Goal: Task Accomplishment & Management: Manage account settings

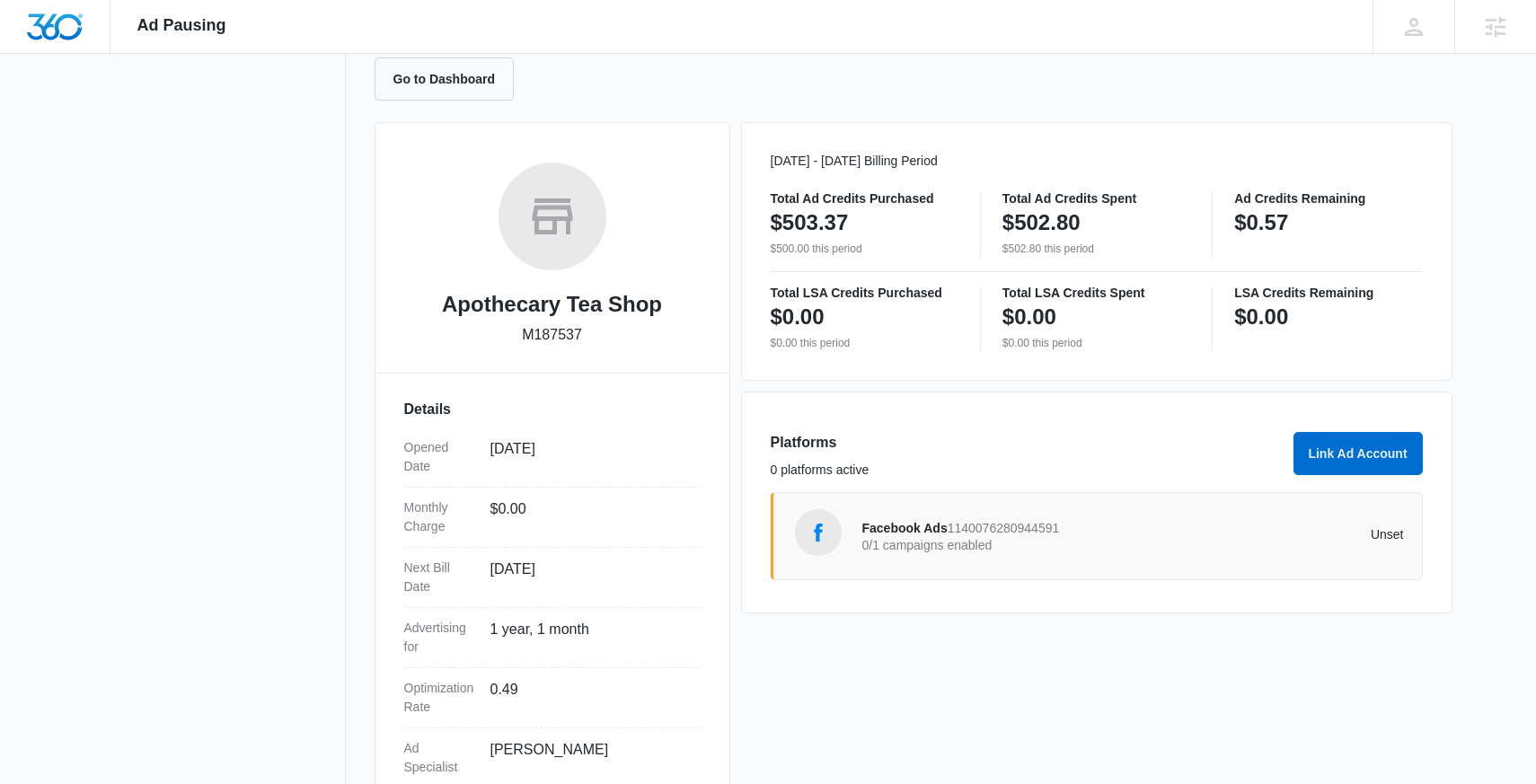
scroll to position [99, 0]
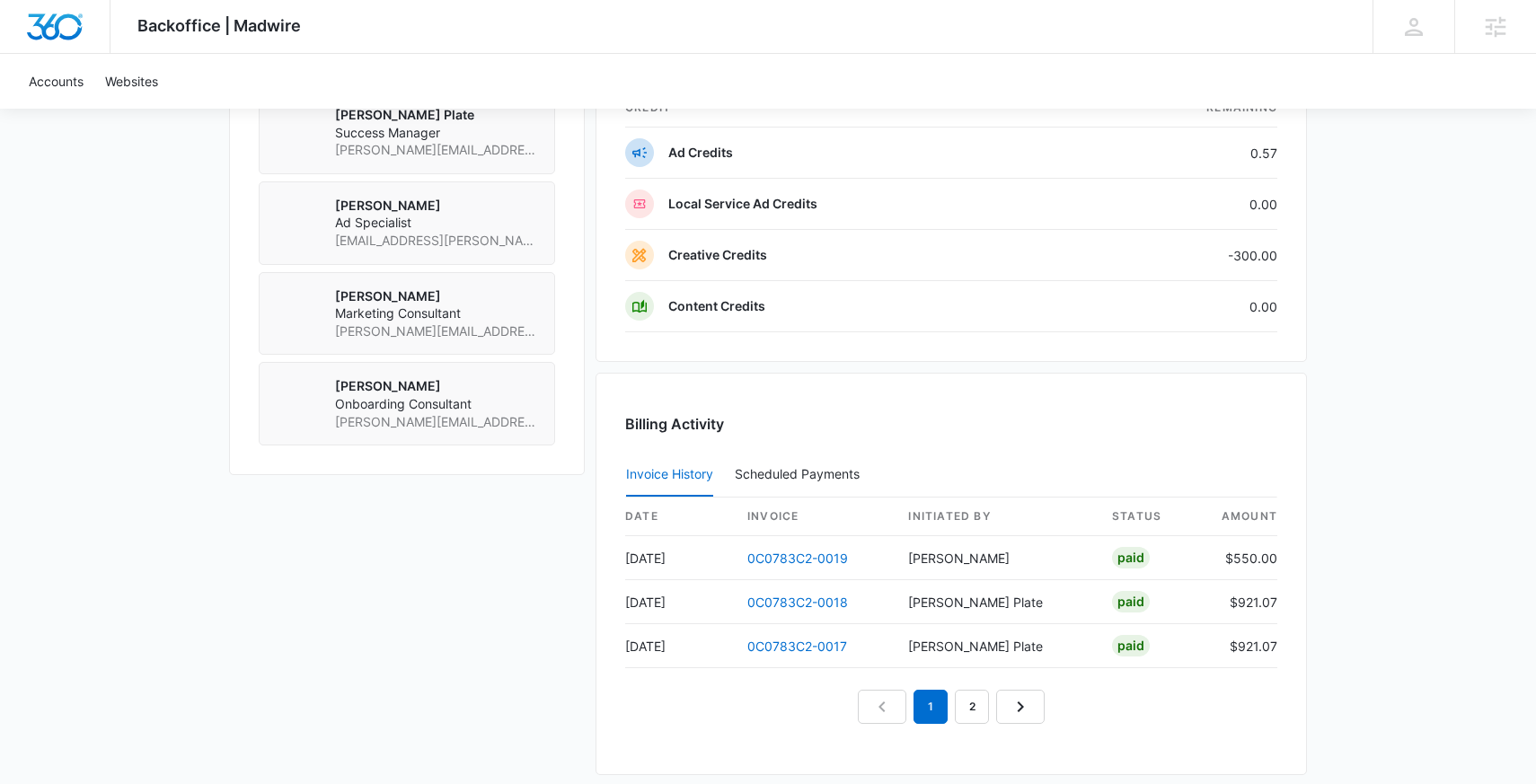
scroll to position [1389, 0]
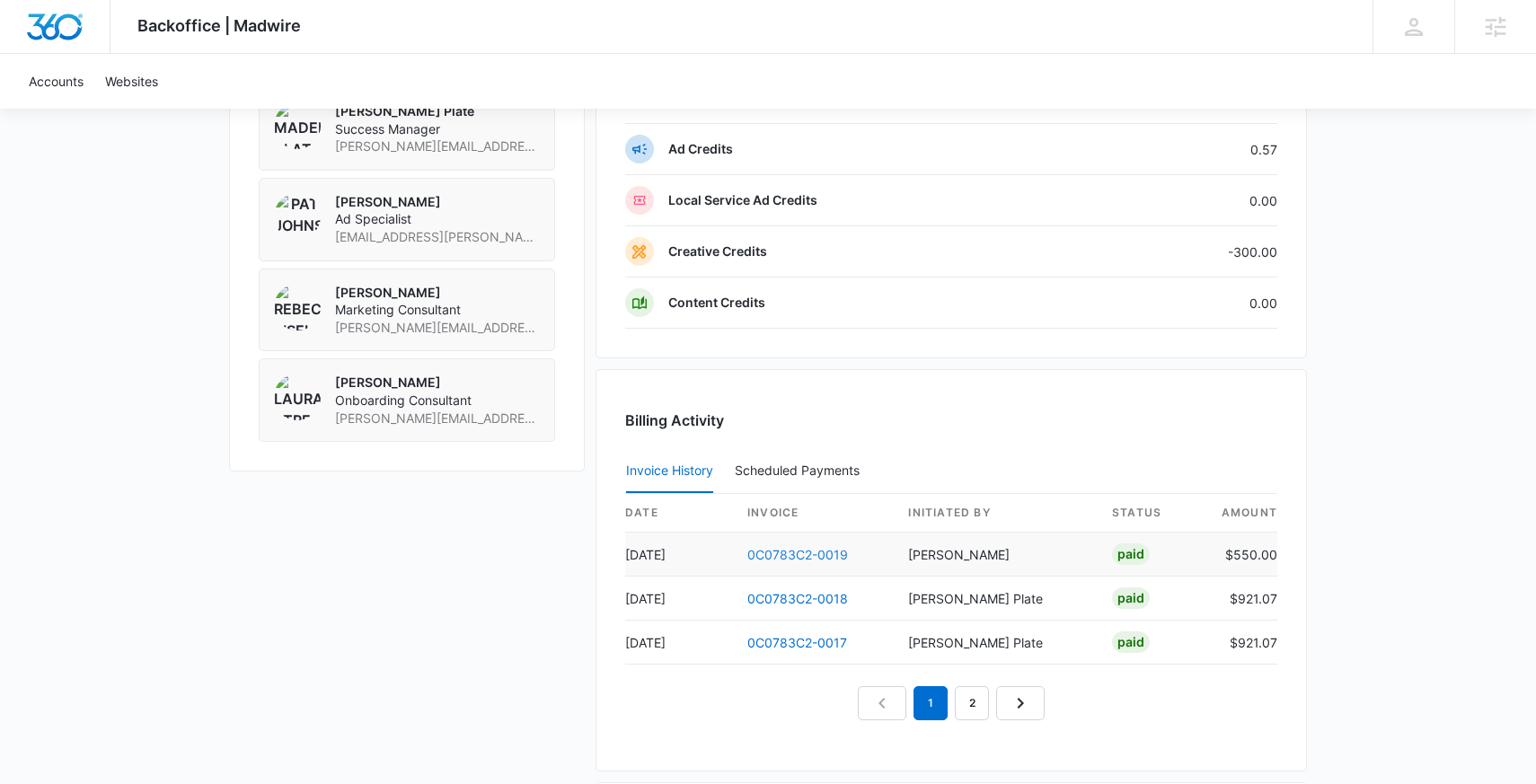
click at [807, 549] on link "0C0783C2-0019" at bounding box center [797, 554] width 101 height 15
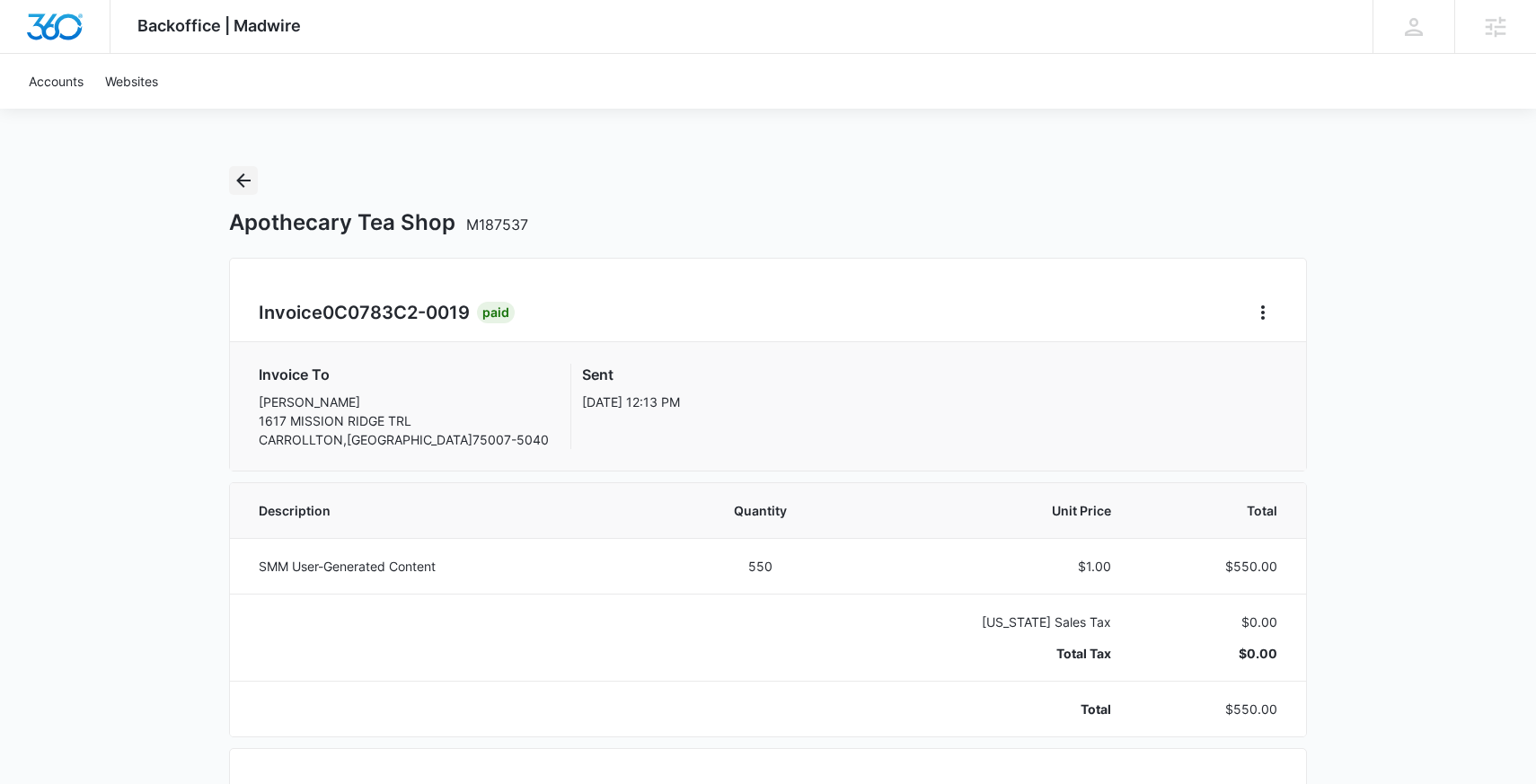
click at [234, 180] on icon "Back" at bounding box center [244, 181] width 22 height 22
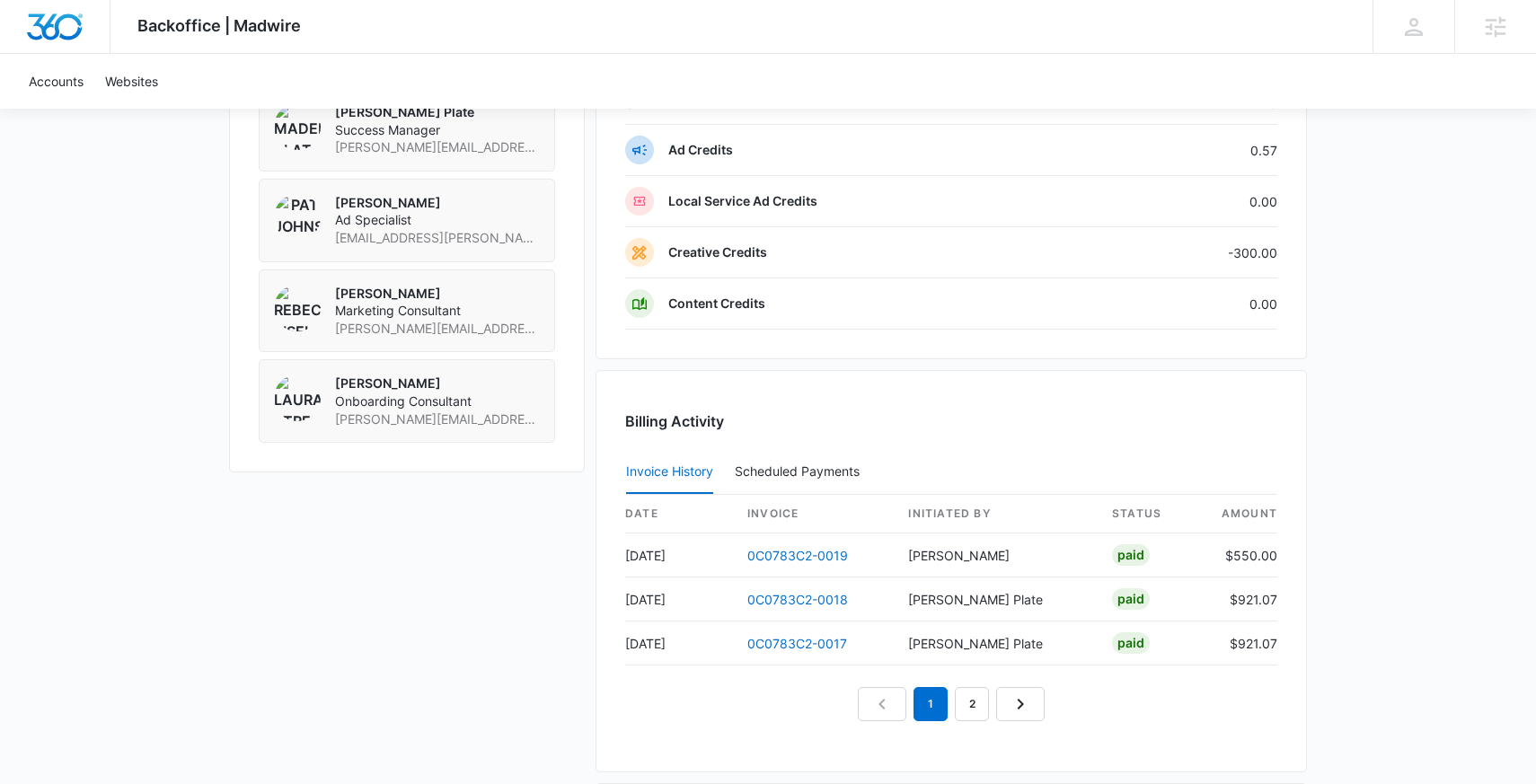
scroll to position [1423, 0]
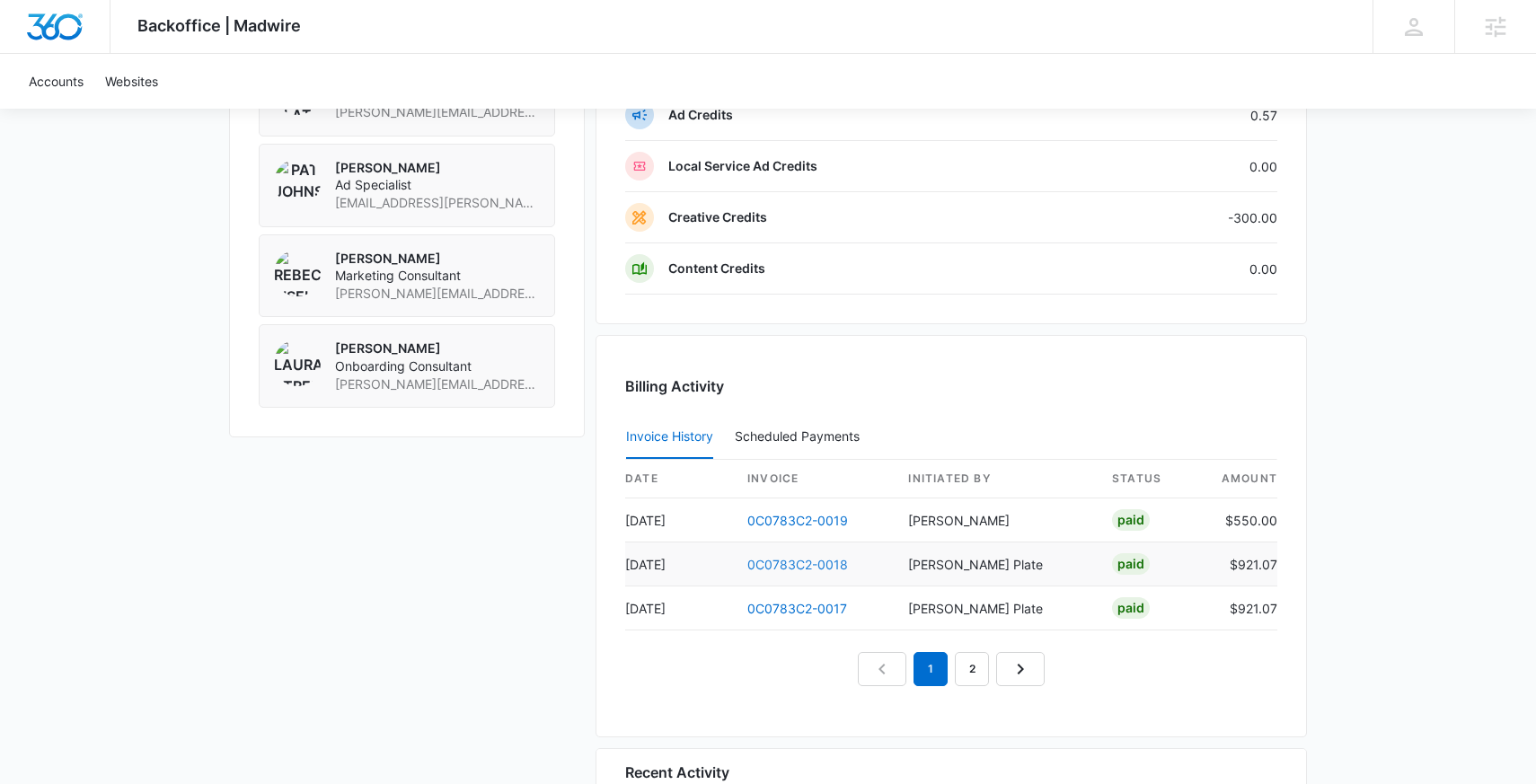
click at [772, 569] on link "0C0783C2-0018" at bounding box center [797, 564] width 101 height 15
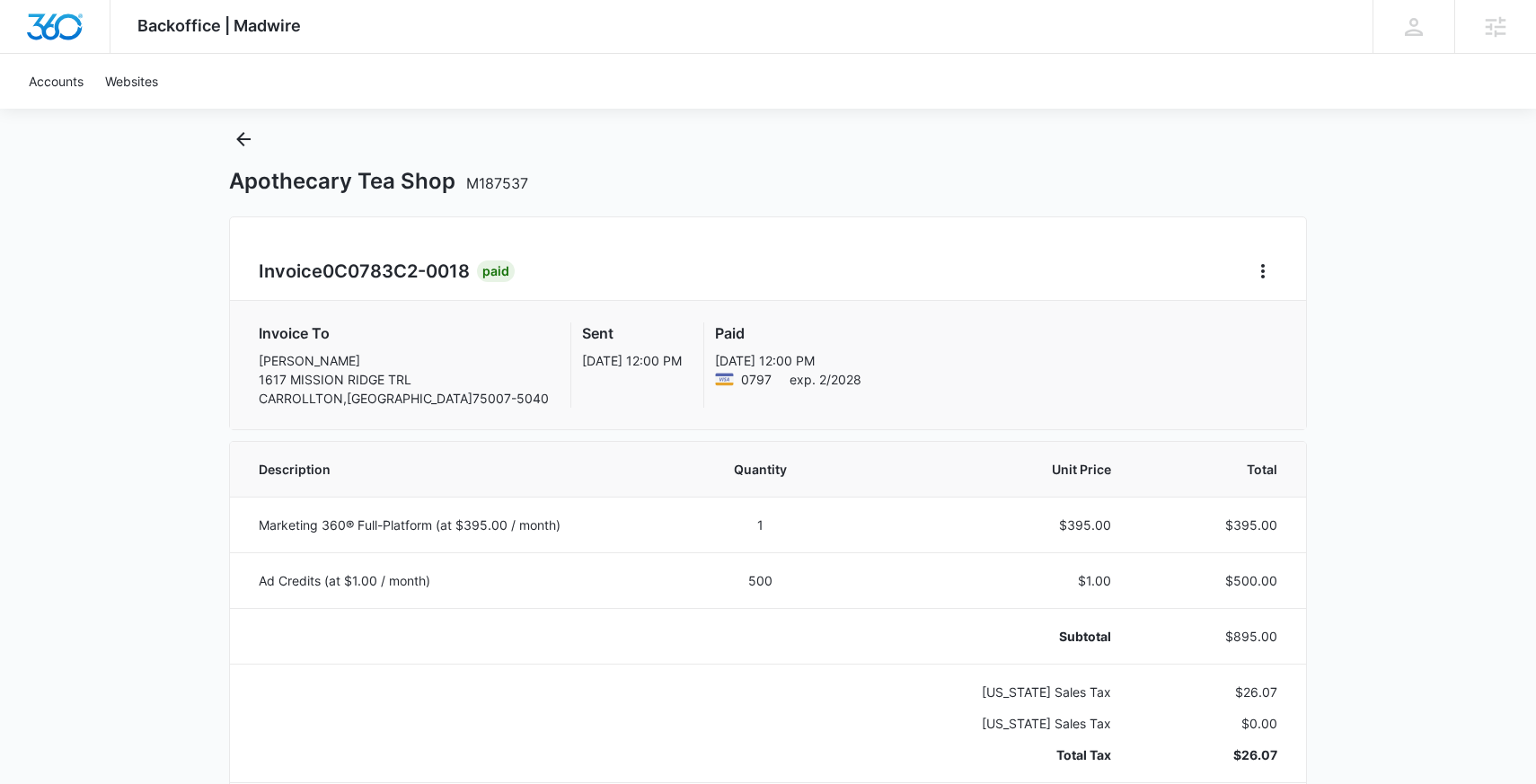
scroll to position [45, 0]
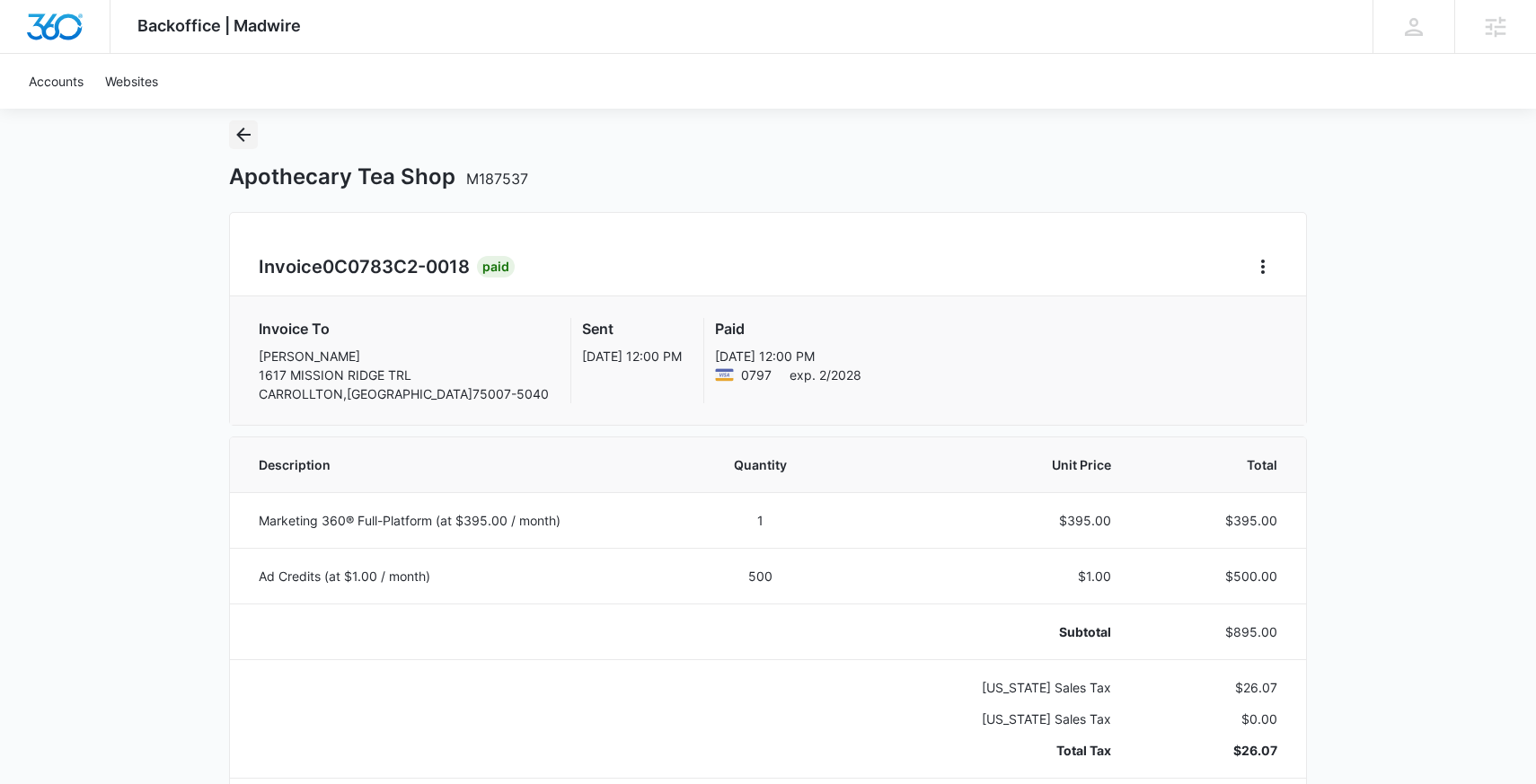
click at [234, 132] on icon "Back" at bounding box center [244, 134] width 22 height 22
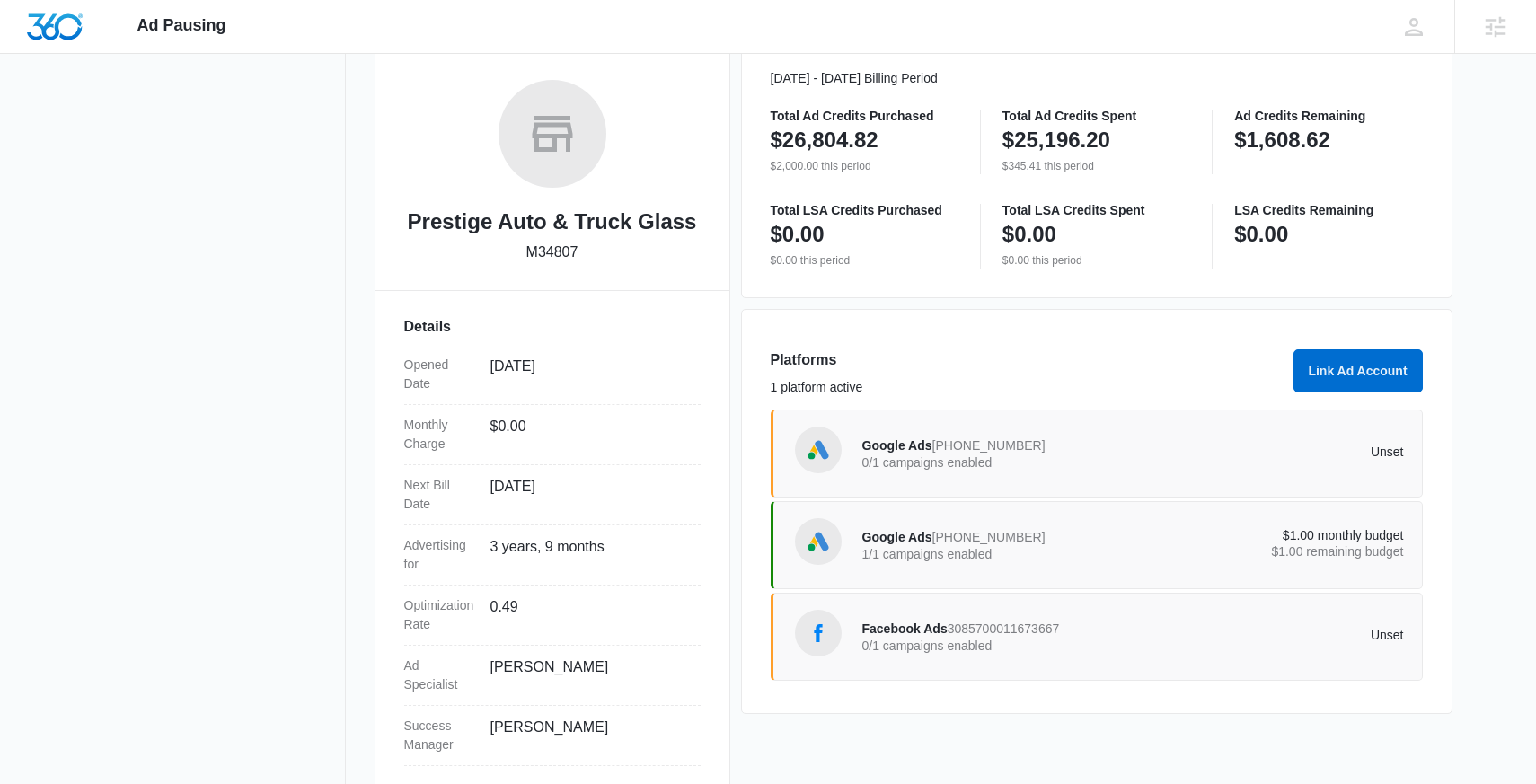
scroll to position [273, 0]
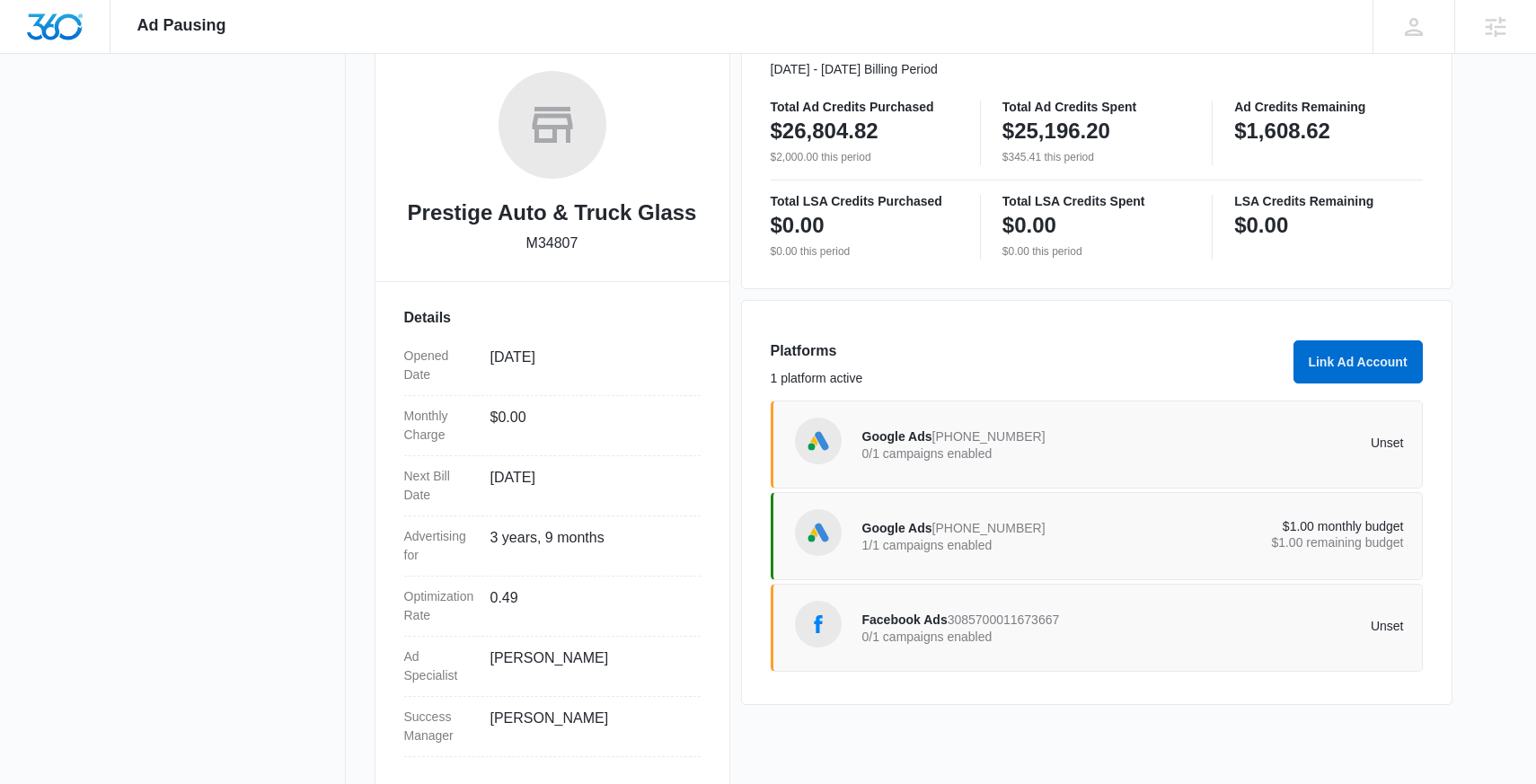
click at [1297, 541] on p "$1.00 remaining budget" at bounding box center [1268, 542] width 271 height 13
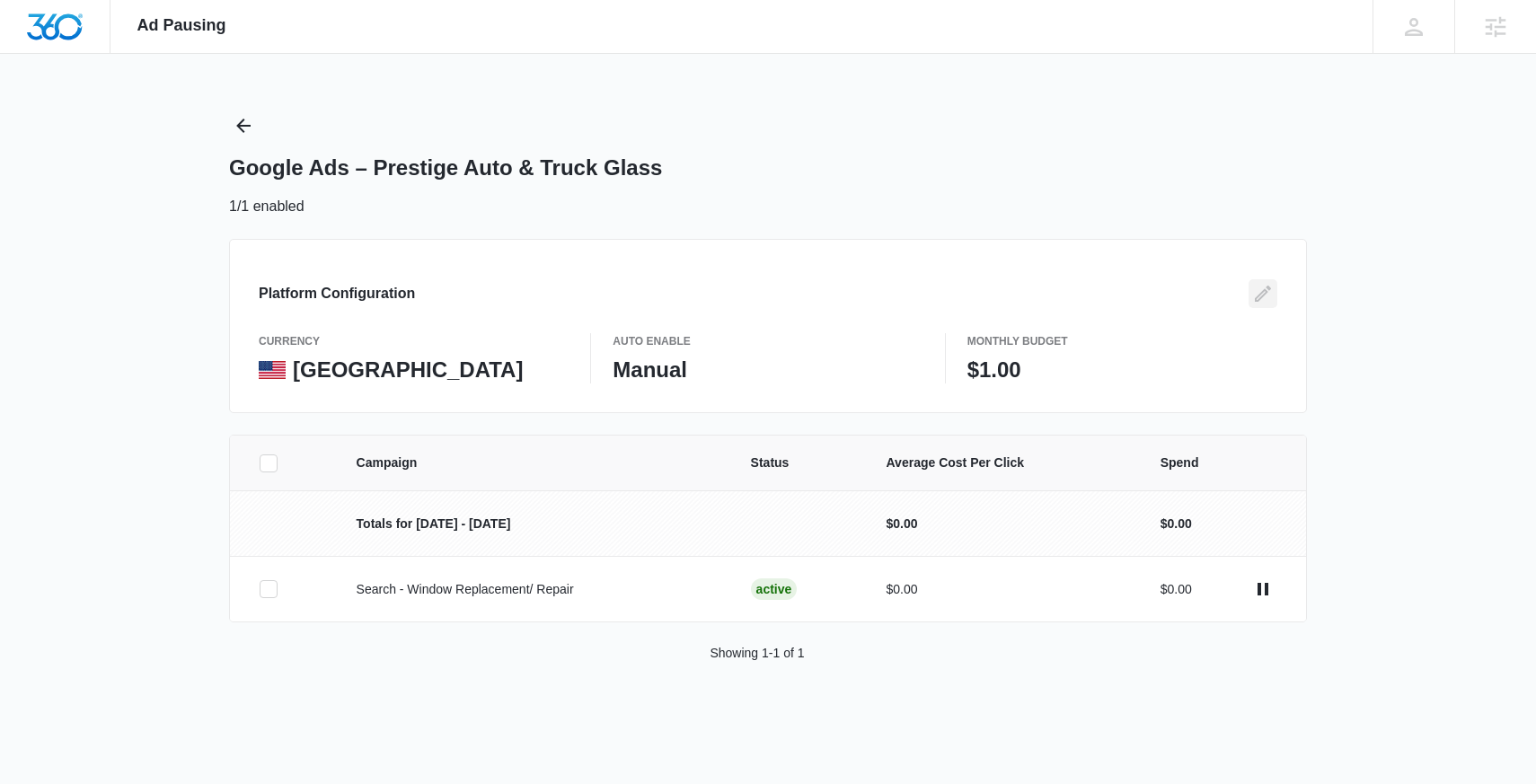
click at [1260, 290] on icon "Edit" at bounding box center [1262, 293] width 22 height 22
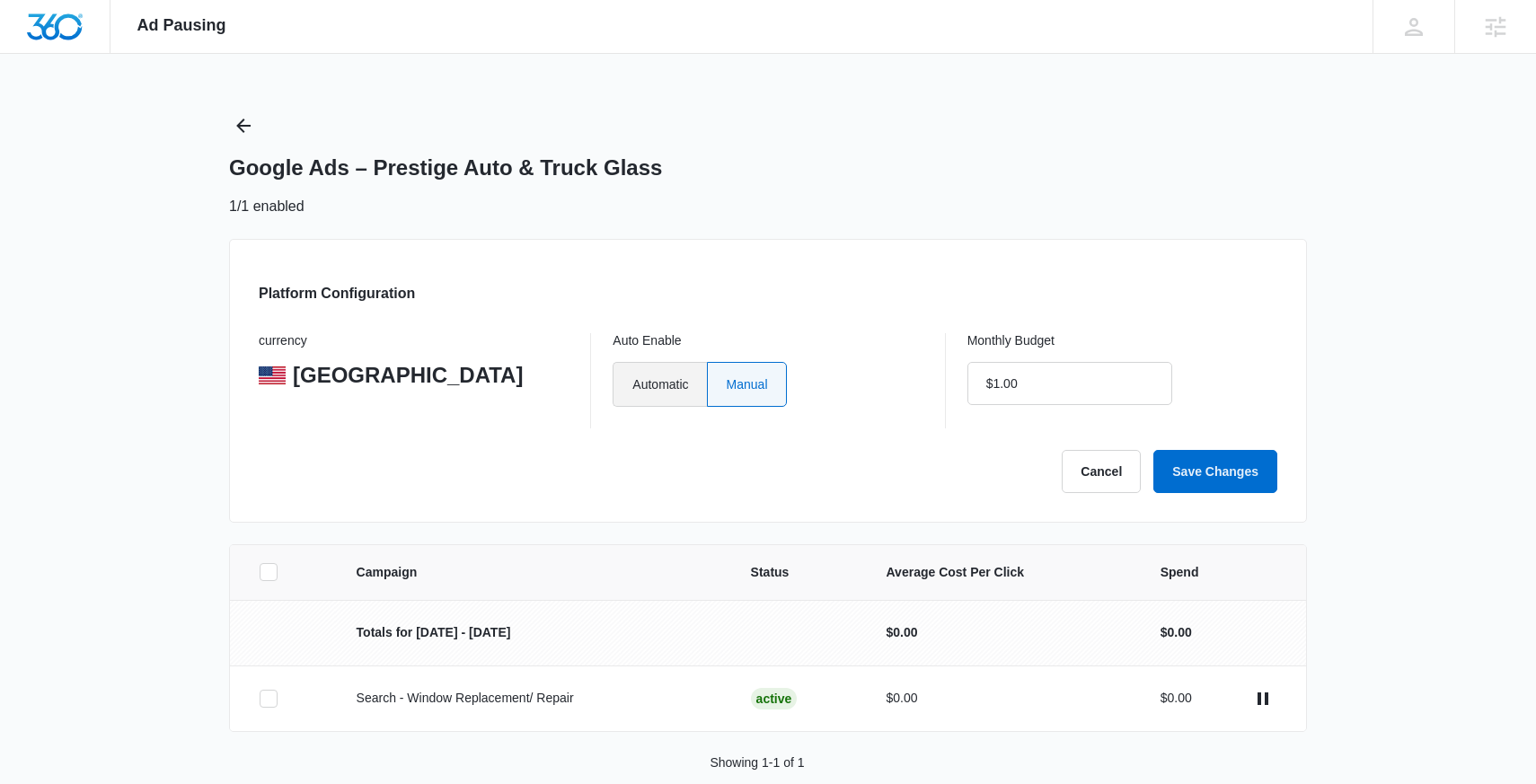
click at [663, 393] on label "Automatic" at bounding box center [659, 383] width 94 height 45
click at [633, 384] on input "Automatic" at bounding box center [632, 383] width 1 height 1
radio input "true"
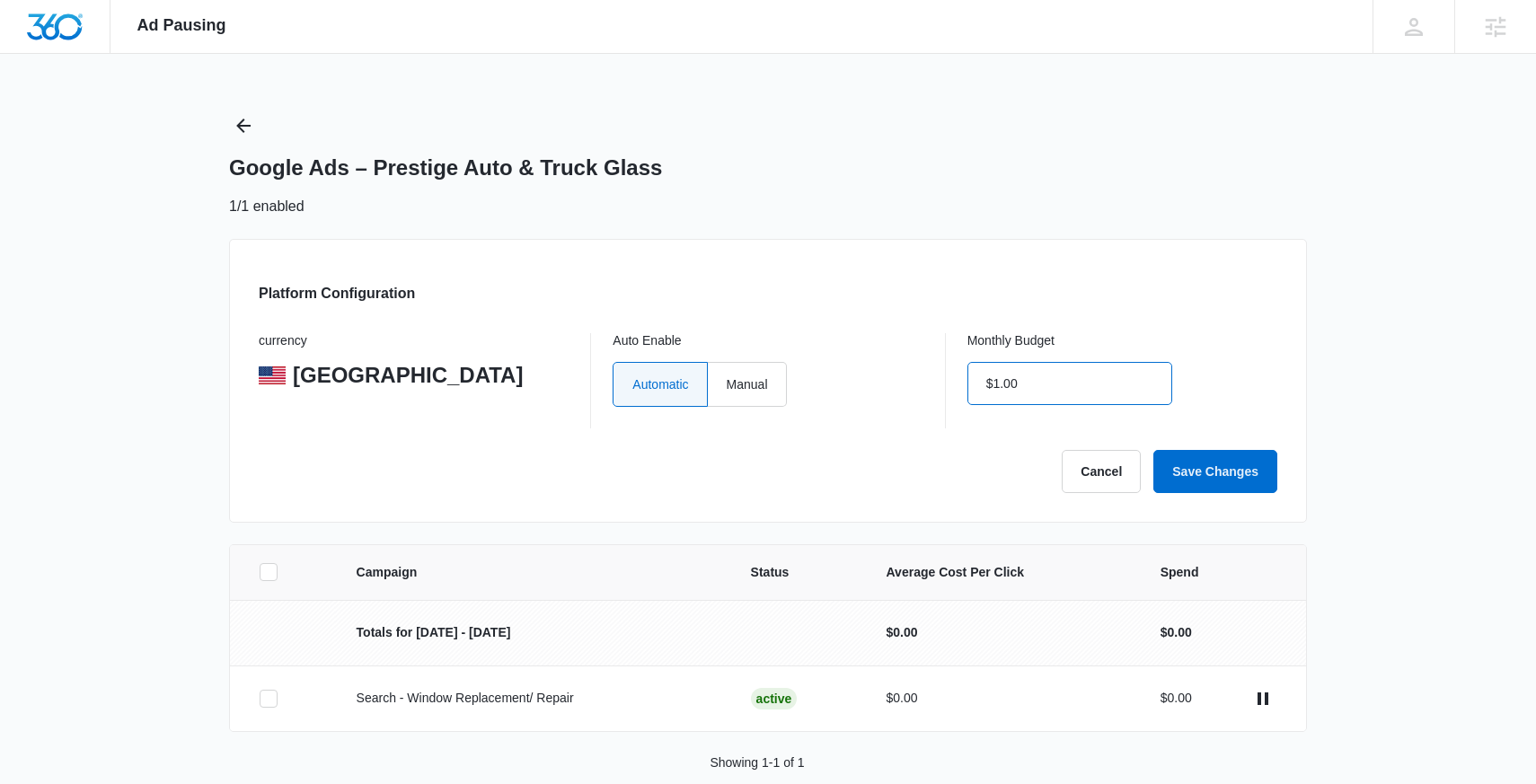
click at [1052, 389] on input "$1.00" at bounding box center [1069, 382] width 204 height 43
type input "$0.00"
click at [1189, 470] on button "Save Changes" at bounding box center [1215, 471] width 124 height 43
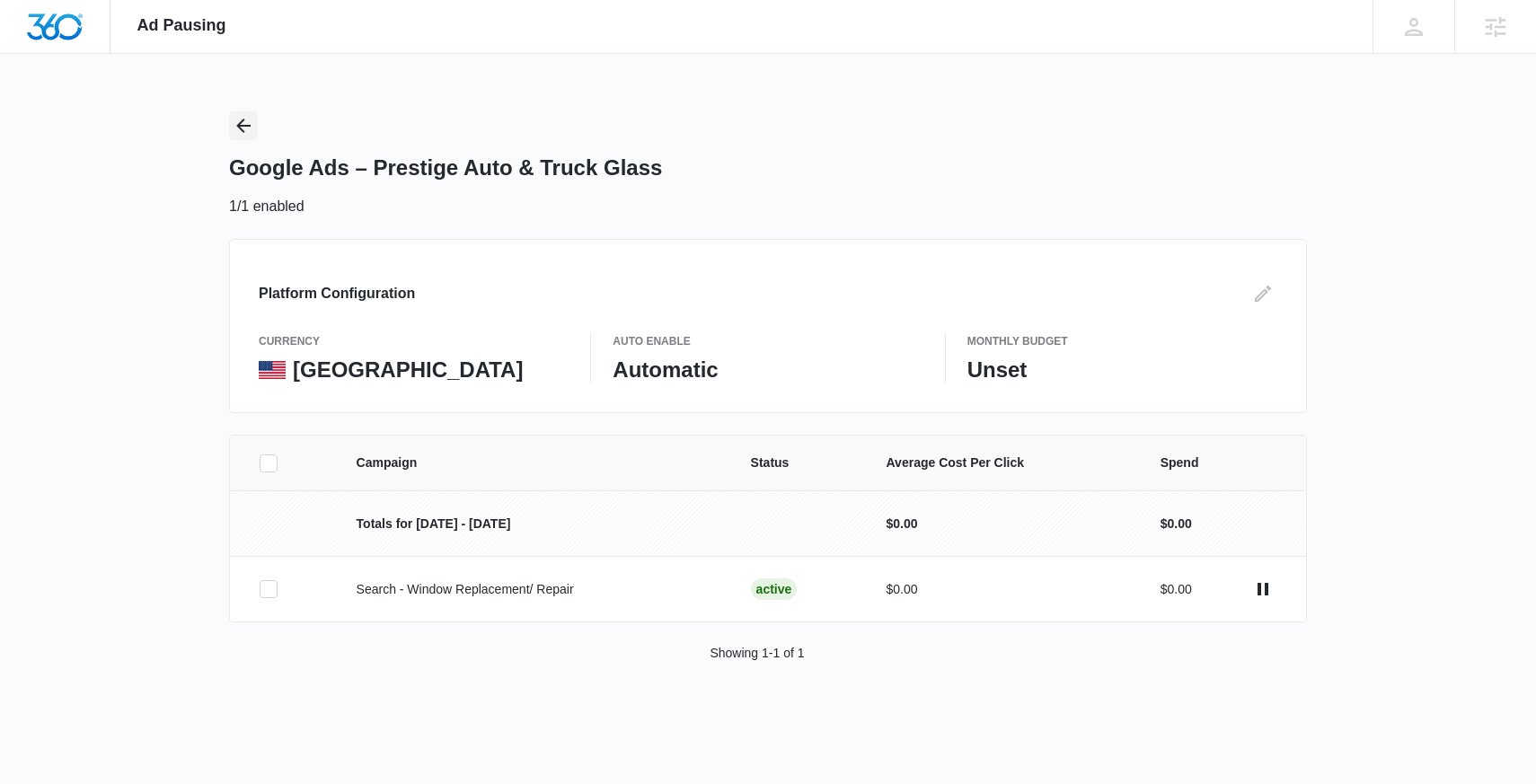
click at [237, 114] on icon "Back" at bounding box center [244, 125] width 22 height 22
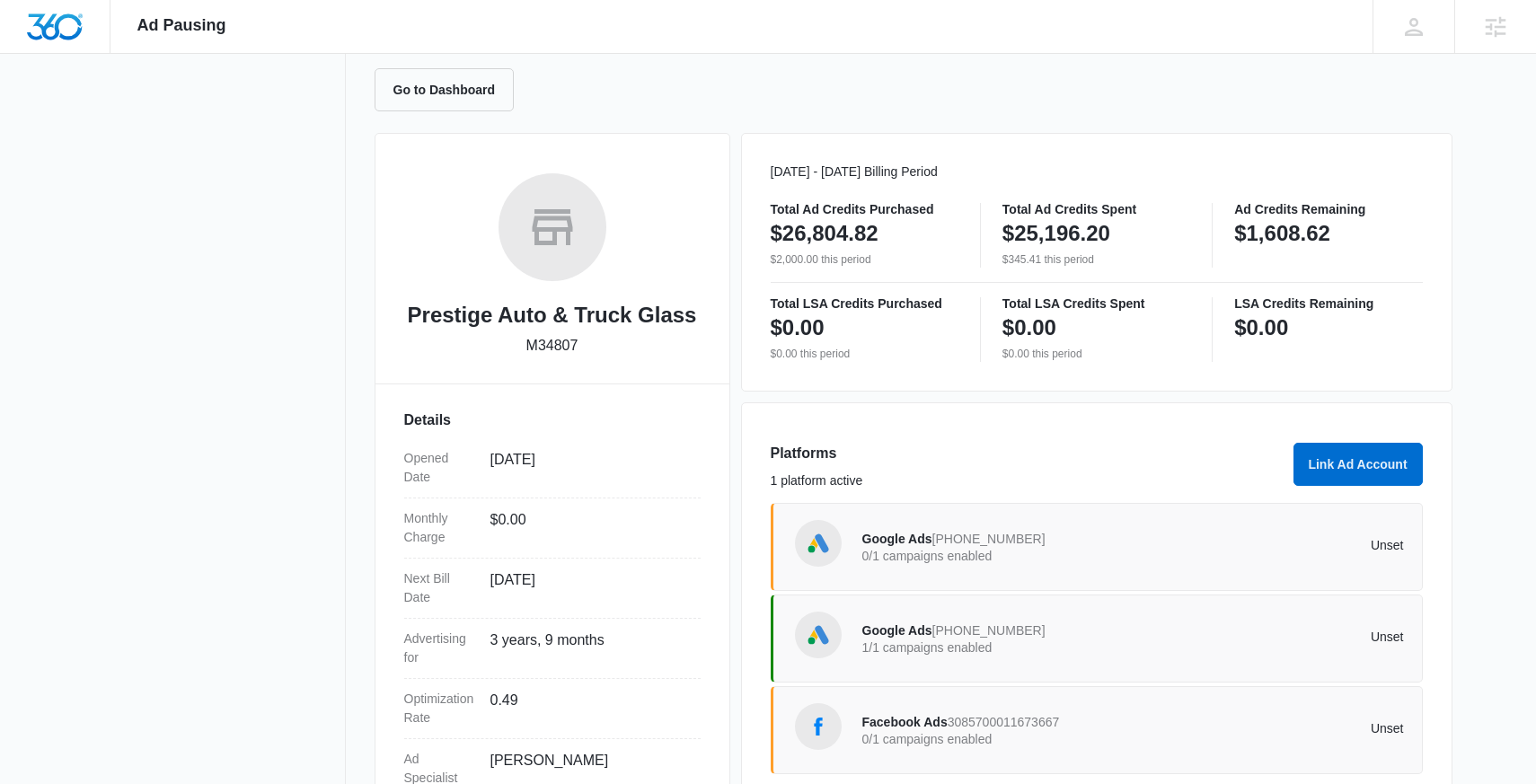
scroll to position [297, 0]
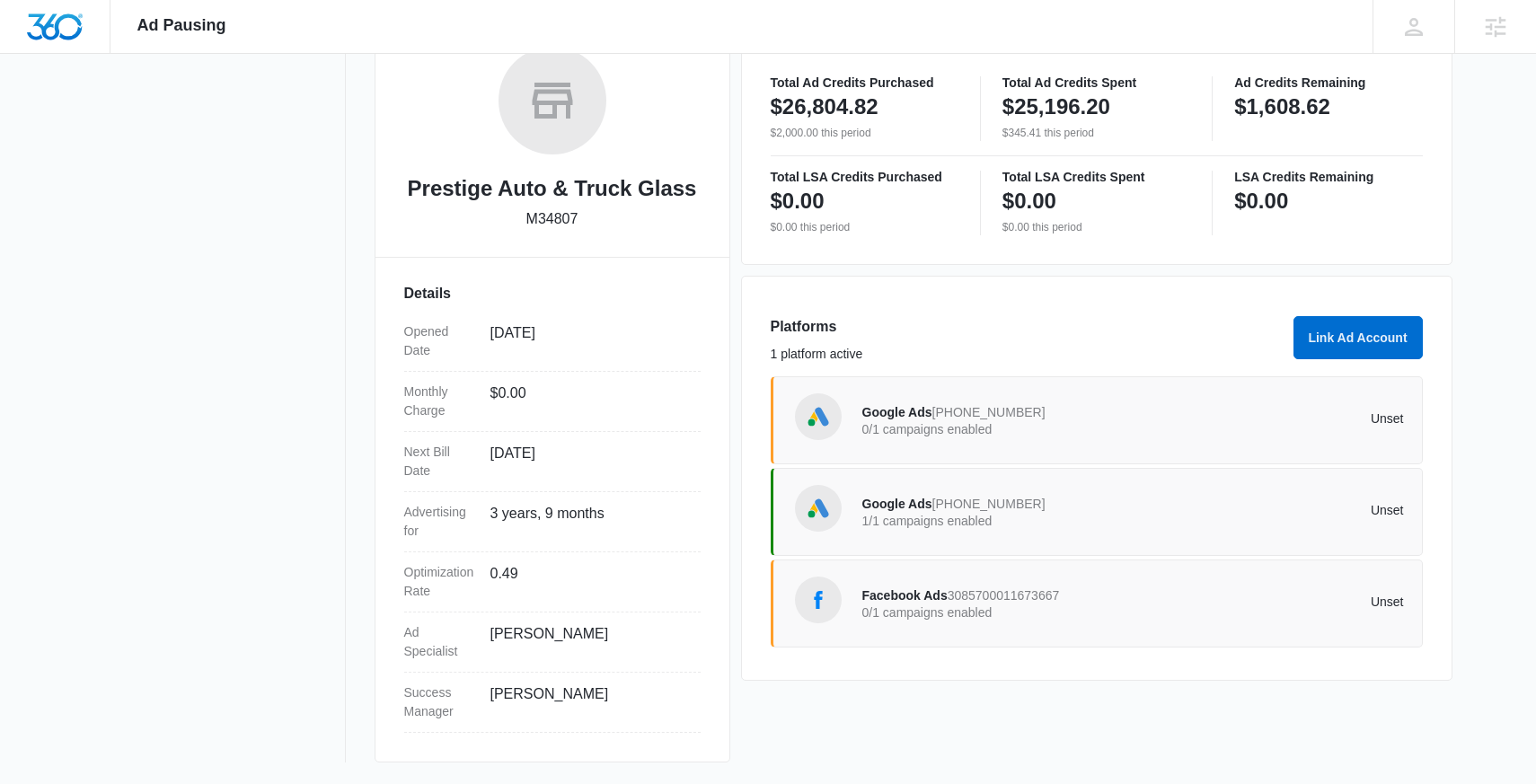
click at [922, 396] on div "Google Ads 922-586-9301 0/1 campaigns enabled Unset" at bounding box center [1133, 420] width 542 height 50
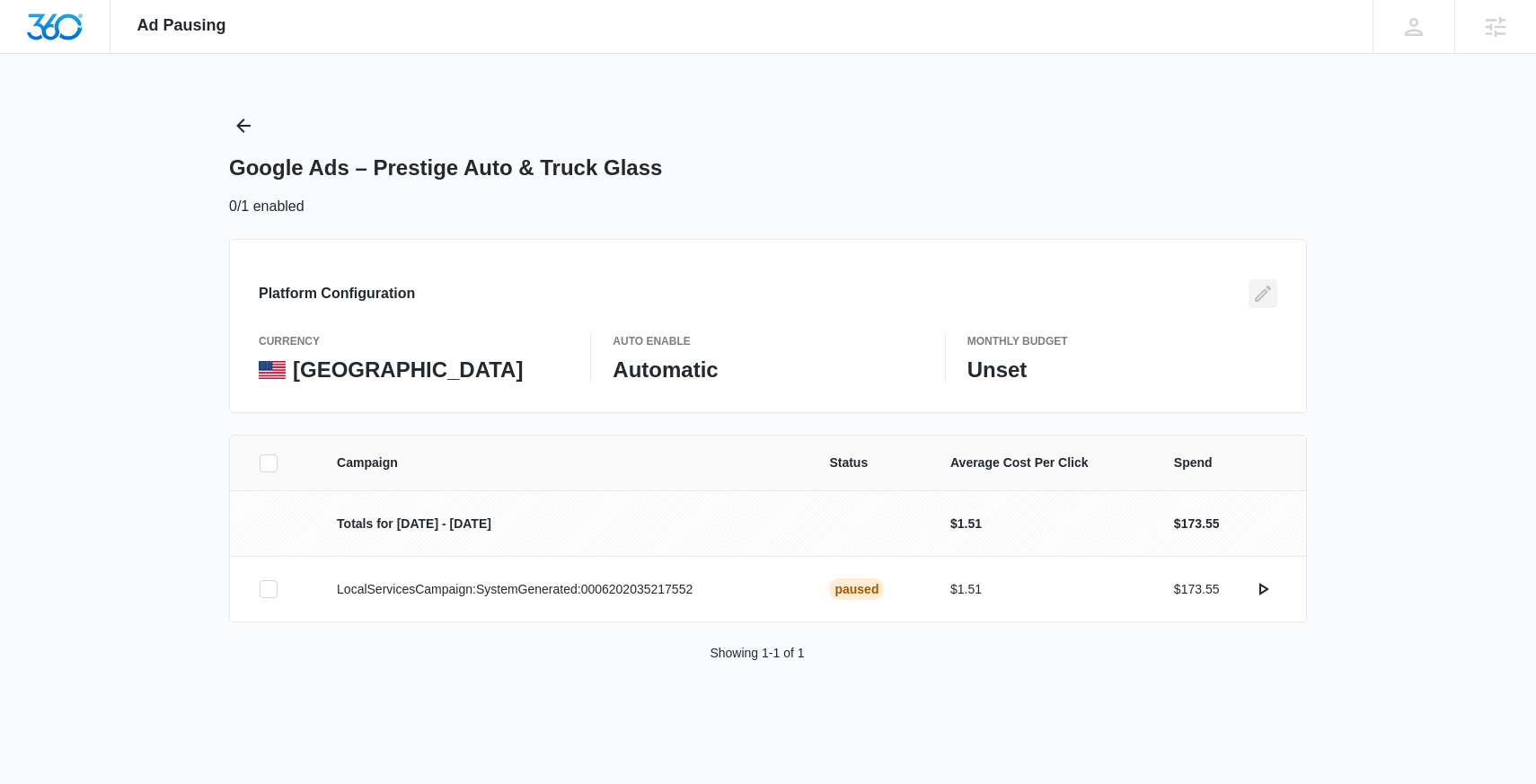
click at [1269, 293] on icon "Edit" at bounding box center [1262, 293] width 22 height 22
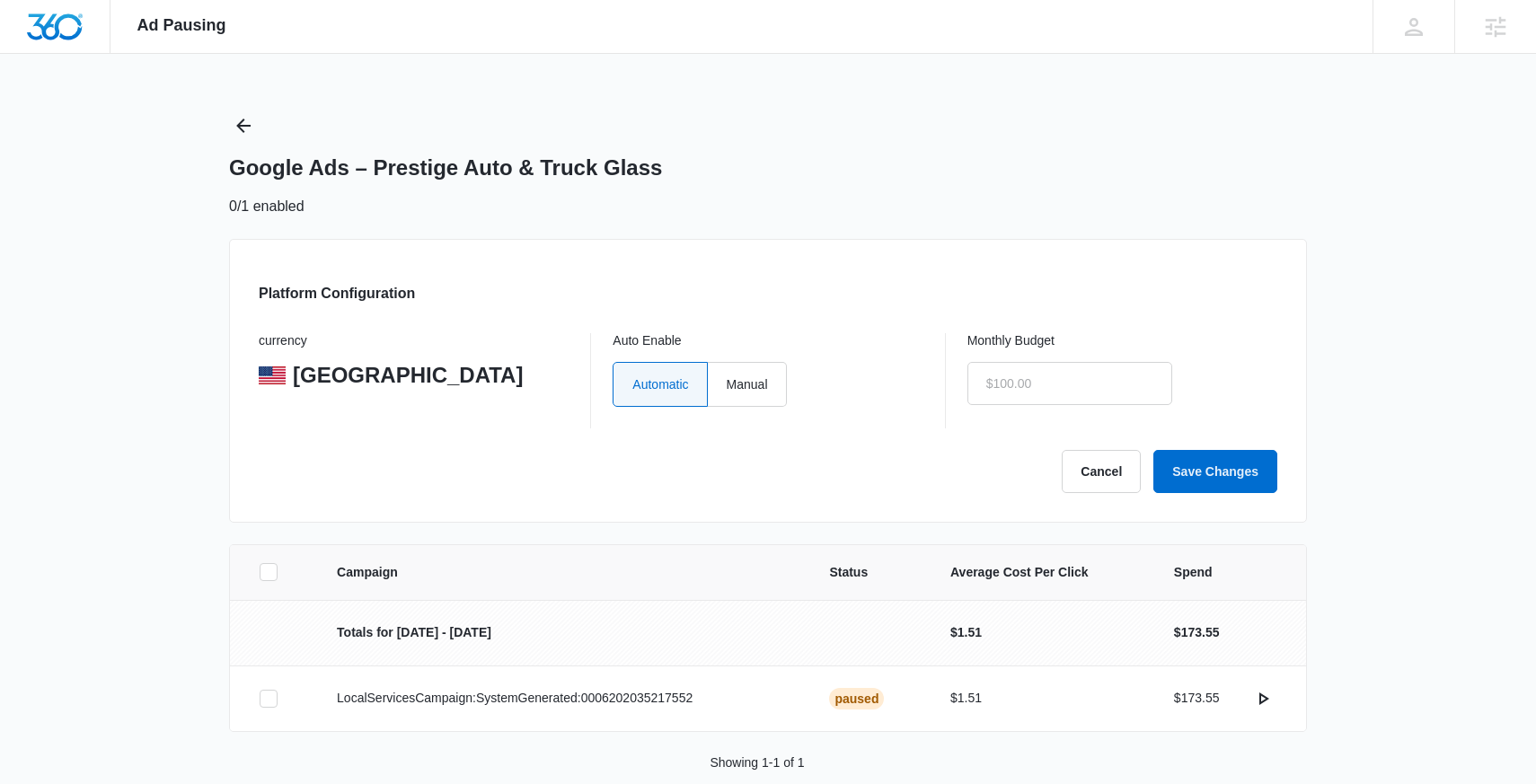
radio input "true"
click at [770, 366] on label "Manual" at bounding box center [747, 383] width 79 height 45
click at [726, 383] on input "Manual" at bounding box center [725, 383] width 1 height 1
radio input "true"
click at [1058, 398] on input "text" at bounding box center [1069, 382] width 204 height 43
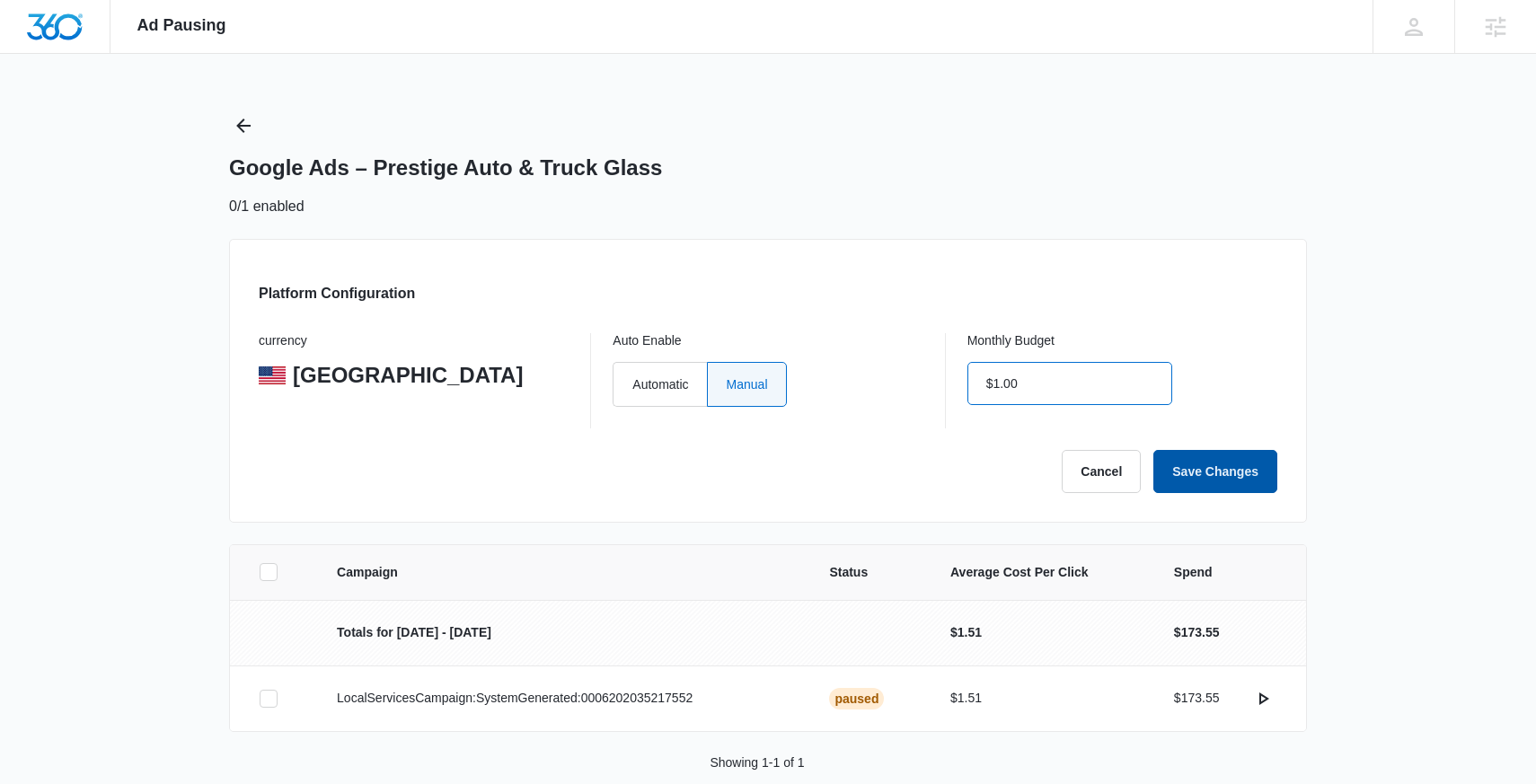
type input "$1.00"
click at [1182, 472] on button "Save Changes" at bounding box center [1215, 471] width 124 height 43
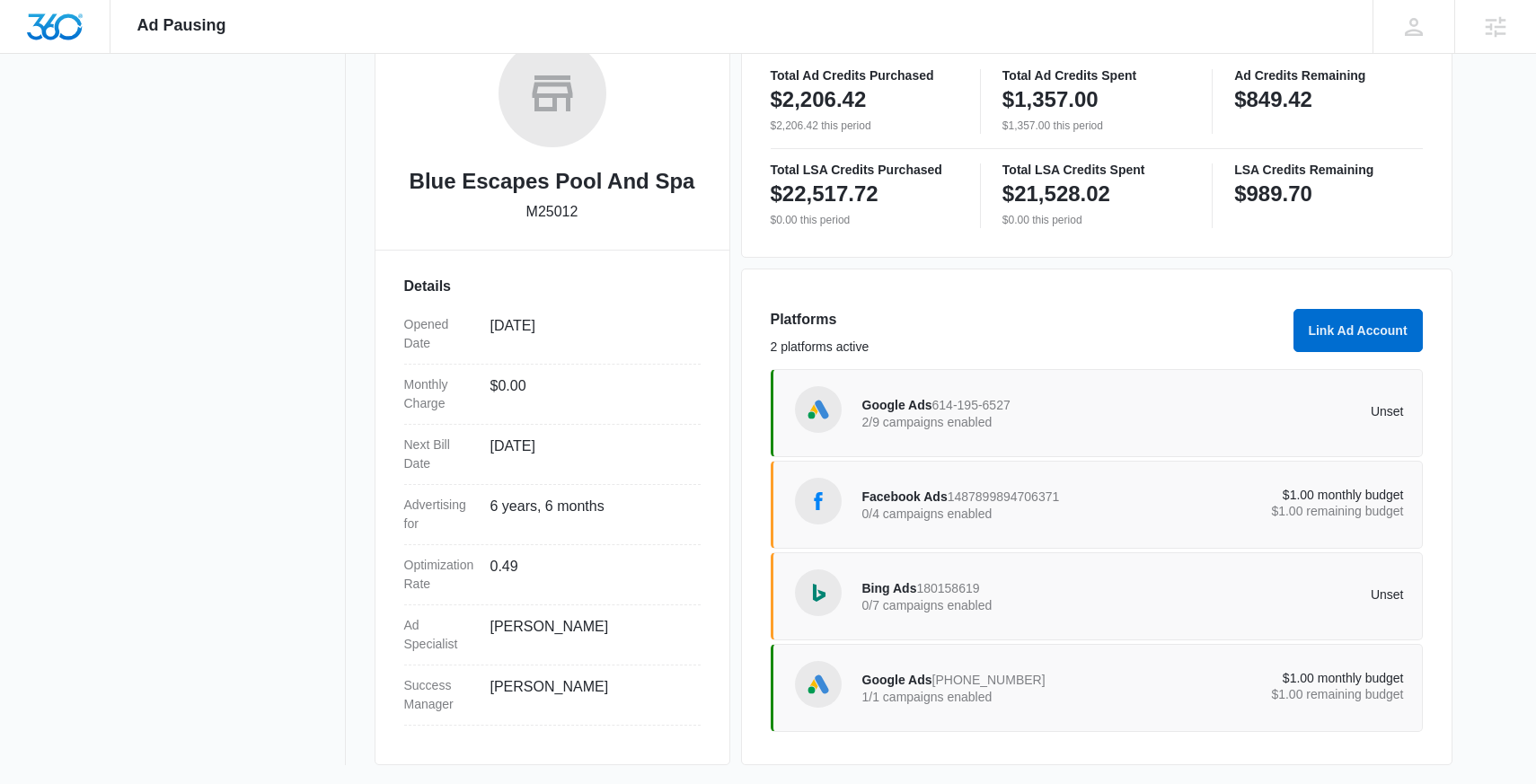
scroll to position [307, 0]
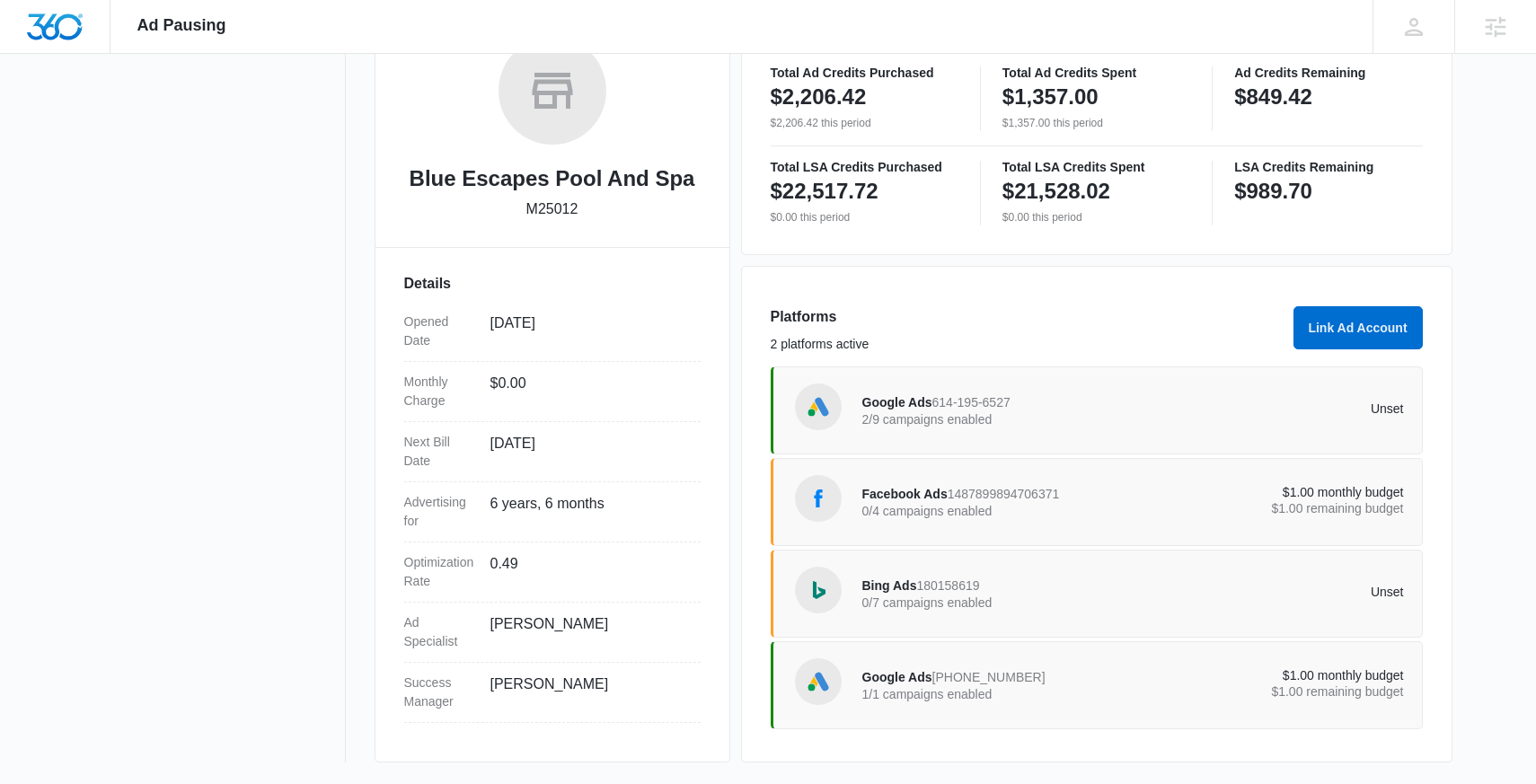
click at [1044, 685] on div "Google Ads 481-846-8135 1/1 campaigns enabled" at bounding box center [998, 685] width 271 height 38
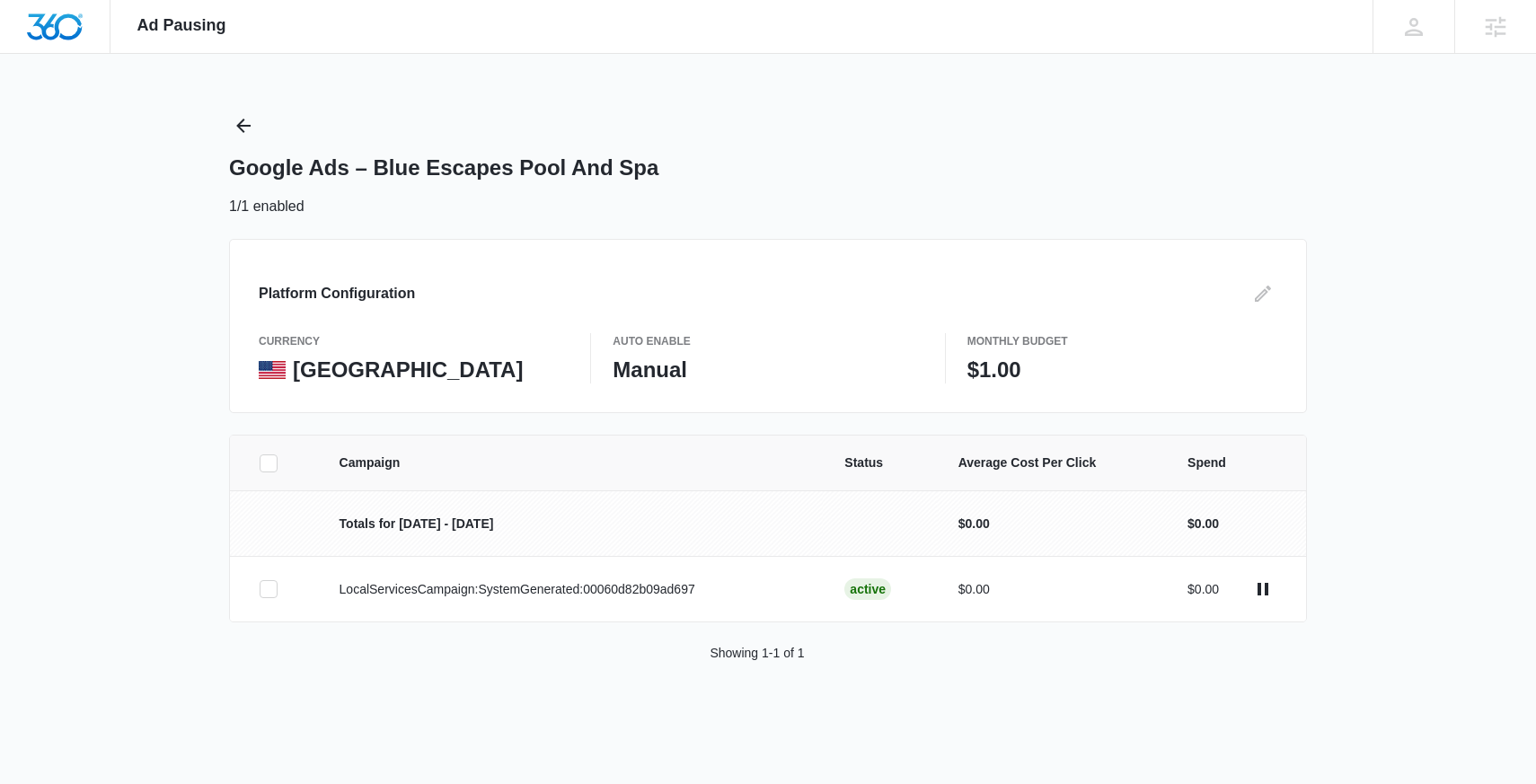
click at [1282, 282] on div "Platform Configuration currency United States Auto Enable Manual Monthly Budget…" at bounding box center [768, 326] width 1078 height 174
click at [1262, 285] on icon "Edit" at bounding box center [1262, 293] width 22 height 22
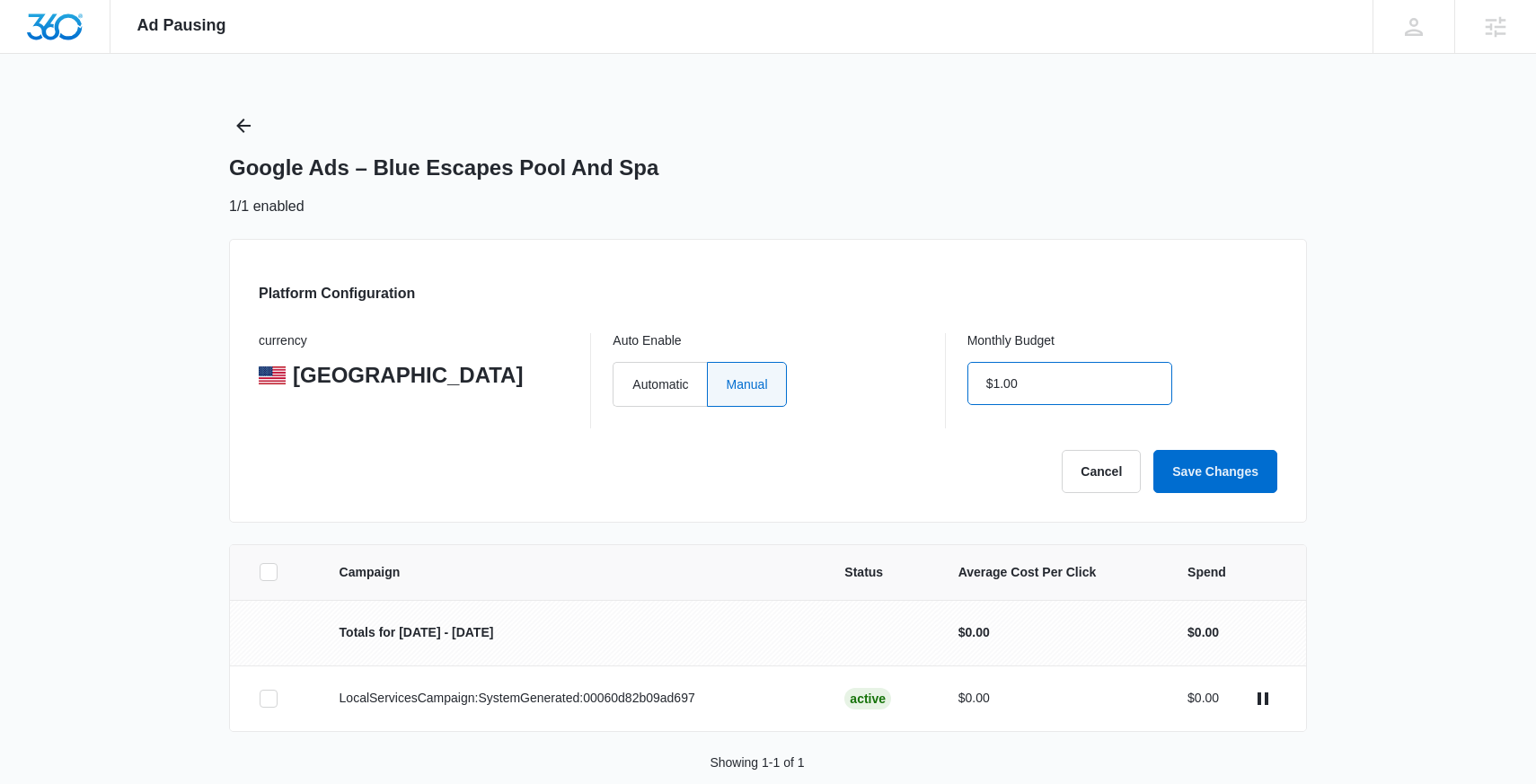
click at [1020, 383] on input "$1.00" at bounding box center [1069, 382] width 204 height 43
type input "$0.00"
click at [610, 380] on div "currency United States Auto Enable Automatic Manual Monthly Budget $0.00" at bounding box center [768, 381] width 1019 height 95
click at [644, 380] on label "Automatic" at bounding box center [659, 383] width 94 height 45
click at [633, 383] on input "Automatic" at bounding box center [632, 383] width 1 height 1
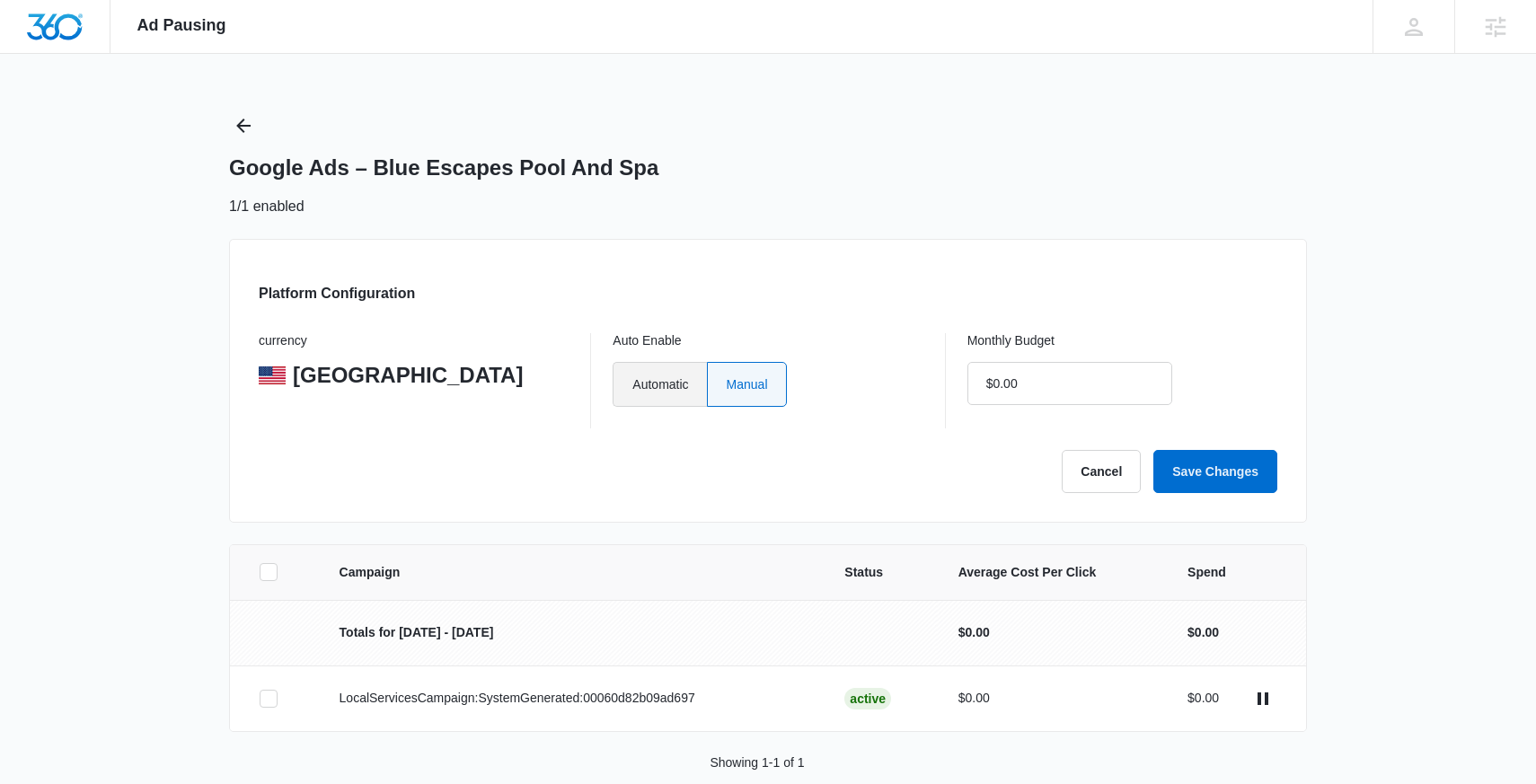
radio input "true"
click at [1196, 471] on button "Save Changes" at bounding box center [1215, 471] width 124 height 43
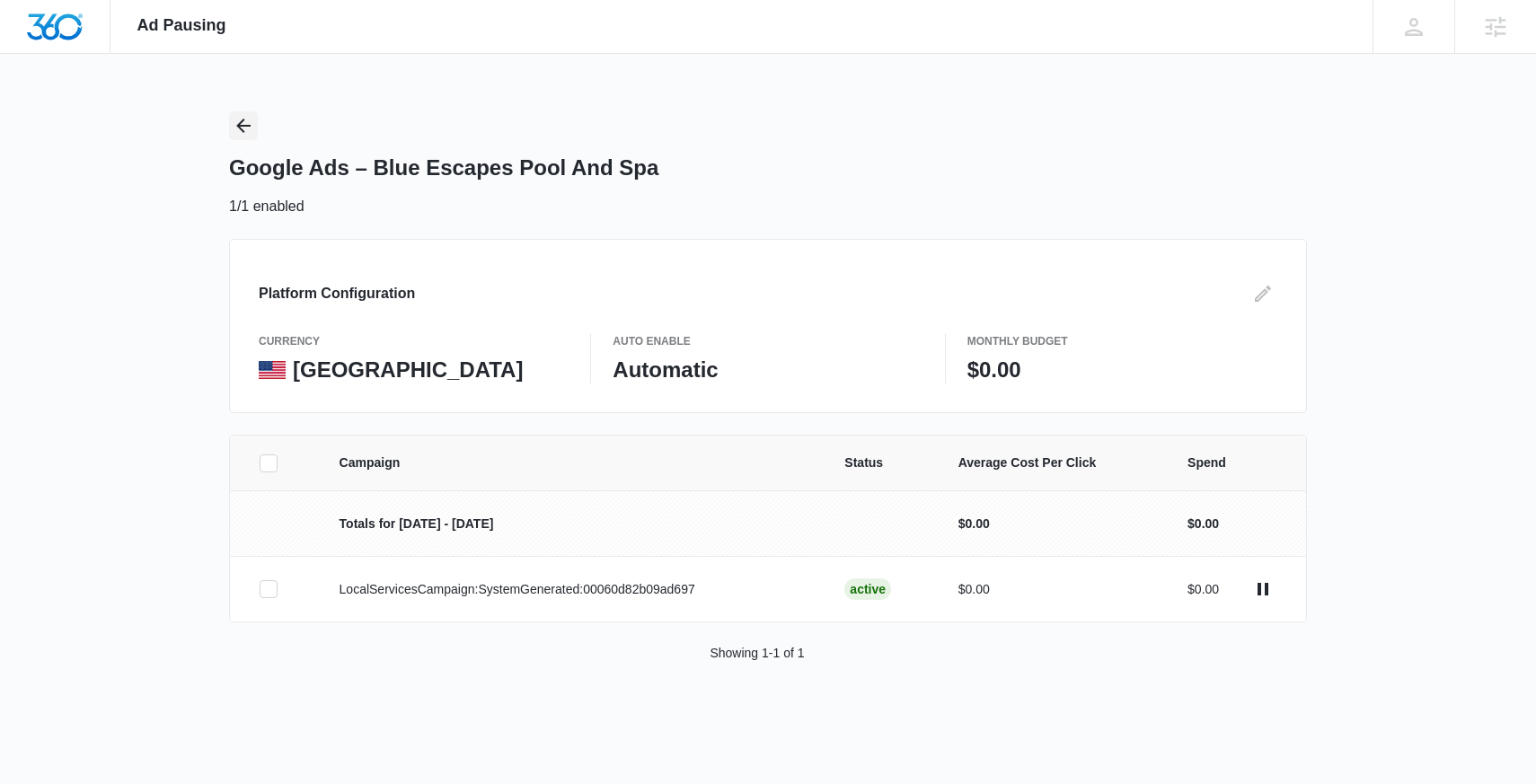
click at [238, 133] on icon "Back" at bounding box center [244, 125] width 22 height 22
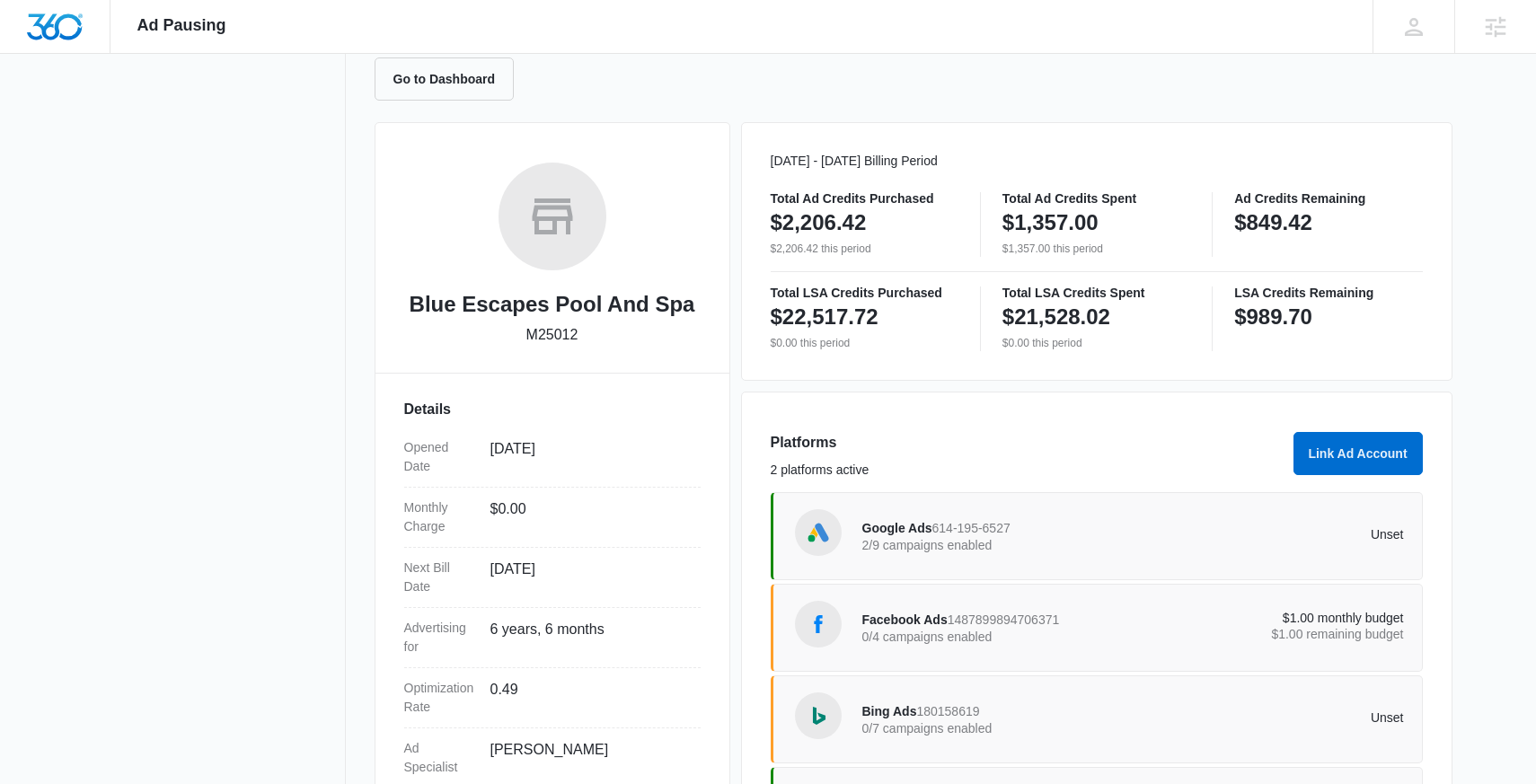
scroll to position [243, 0]
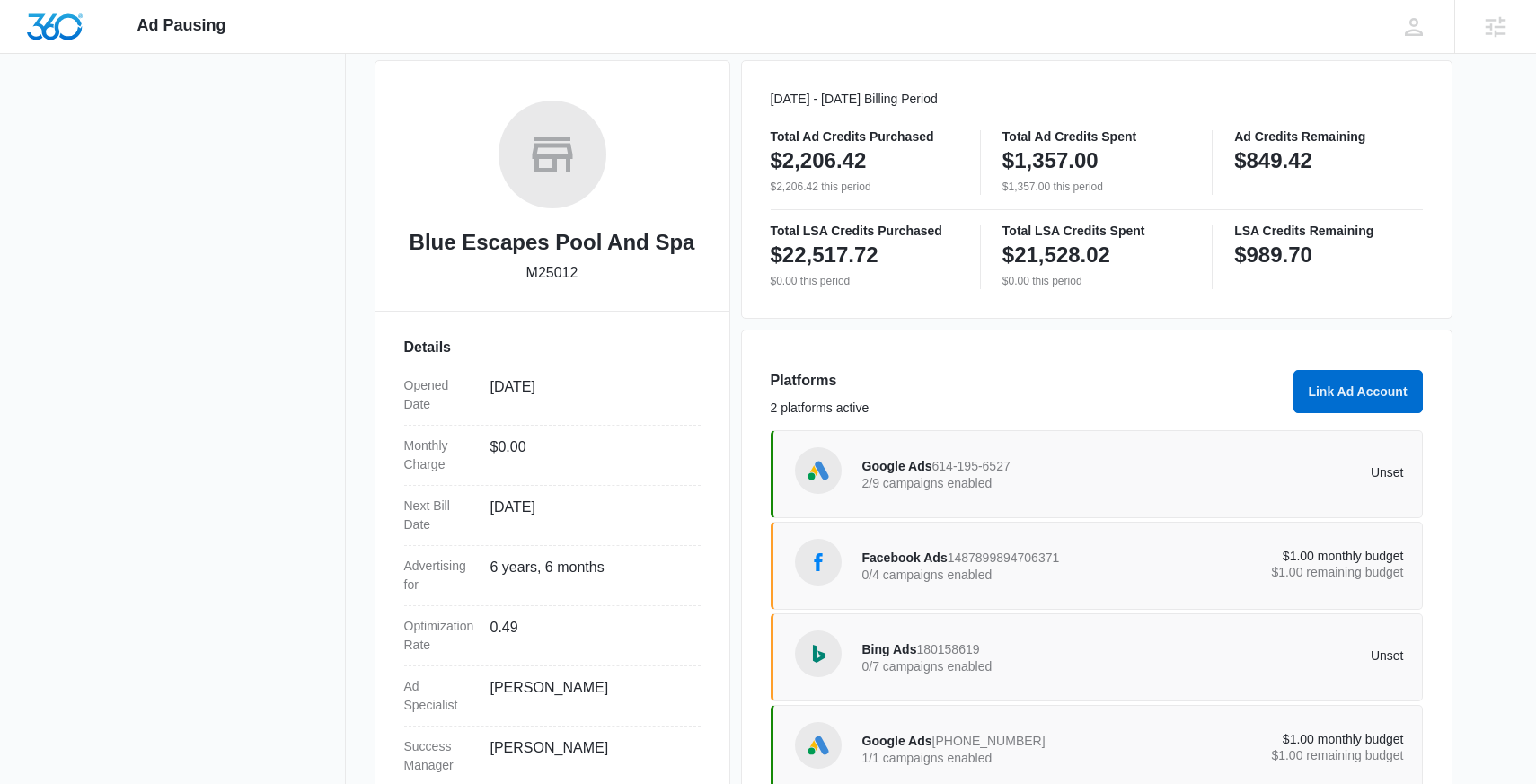
click at [872, 463] on span "Google Ads" at bounding box center [897, 466] width 70 height 15
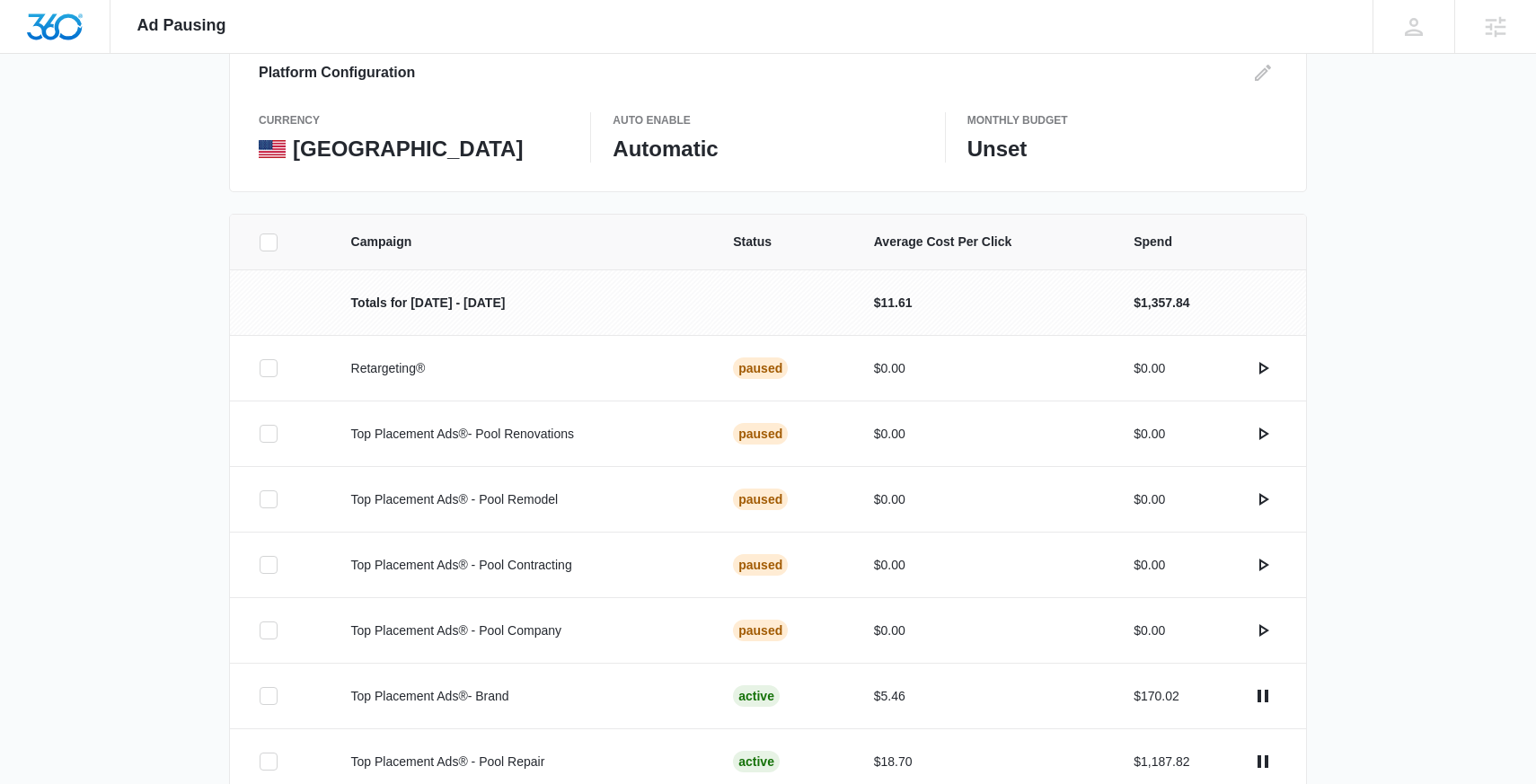
scroll to position [218, 0]
click at [1257, 76] on icon "Edit" at bounding box center [1262, 75] width 16 height 16
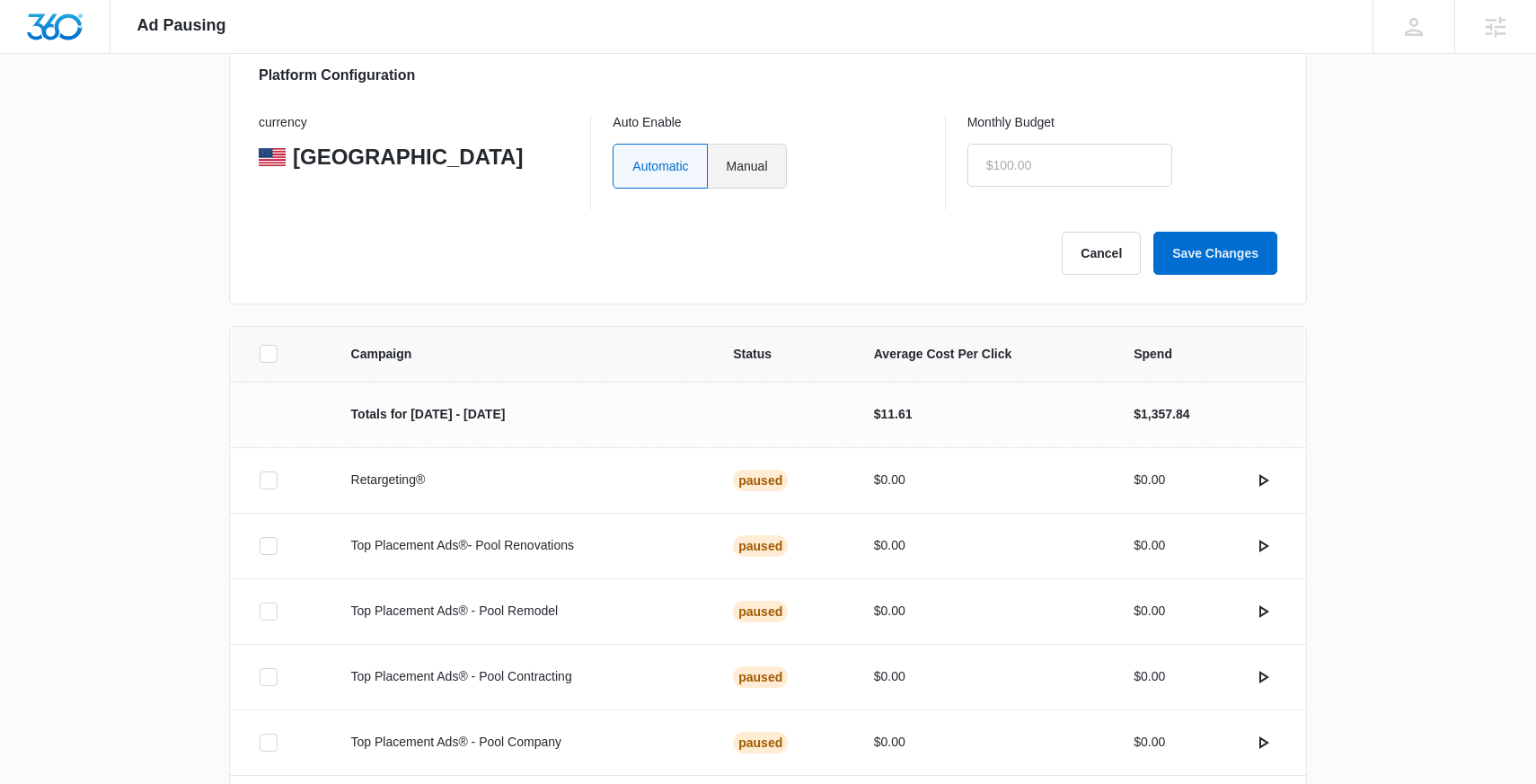
click at [768, 174] on label "Manual" at bounding box center [747, 165] width 79 height 45
click at [726, 166] on input "Manual" at bounding box center [725, 165] width 1 height 1
radio input "true"
click at [1077, 171] on input "text" at bounding box center [1069, 164] width 204 height 43
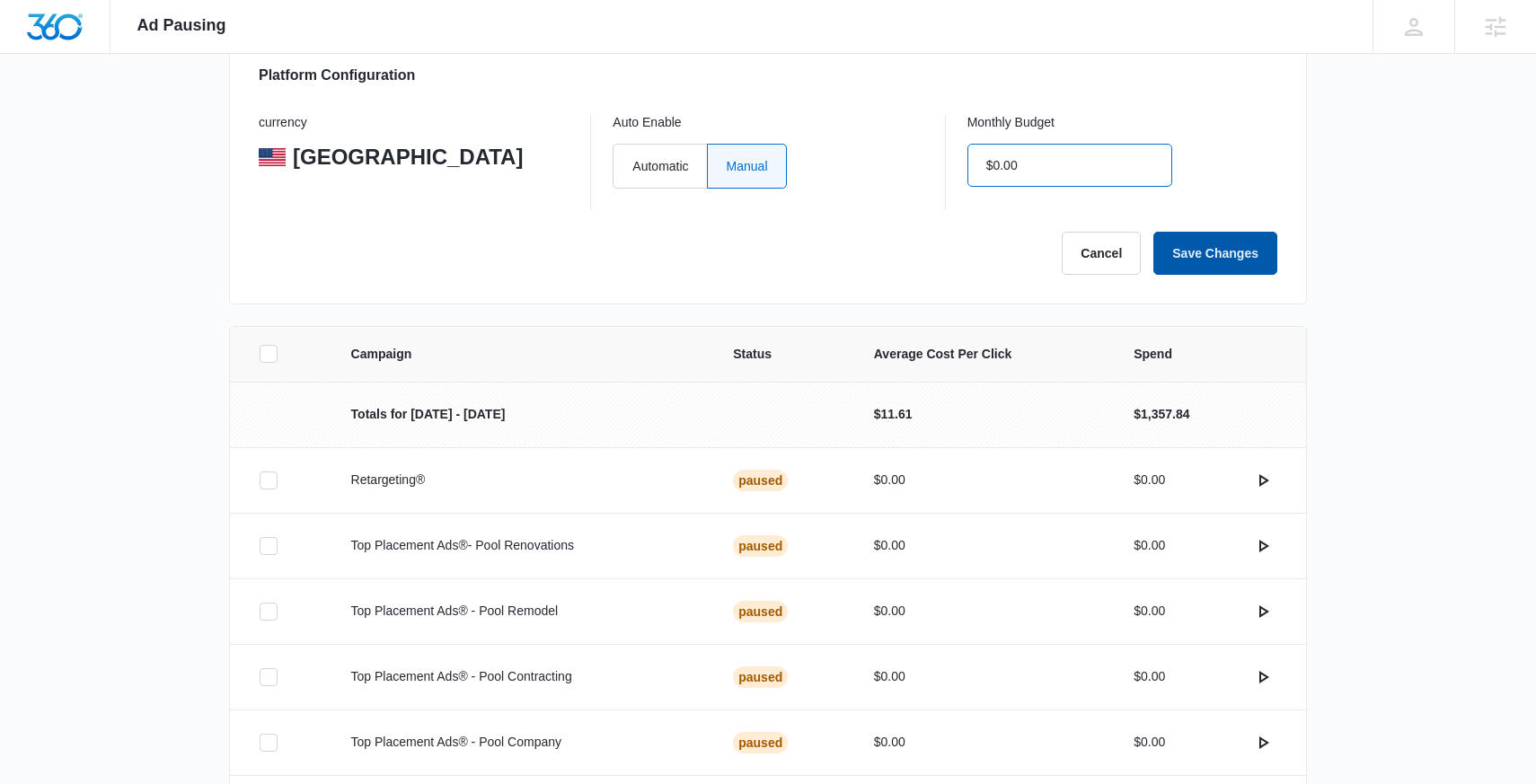
type input "$0.00"
click at [1194, 235] on button "Save Changes" at bounding box center [1215, 253] width 124 height 43
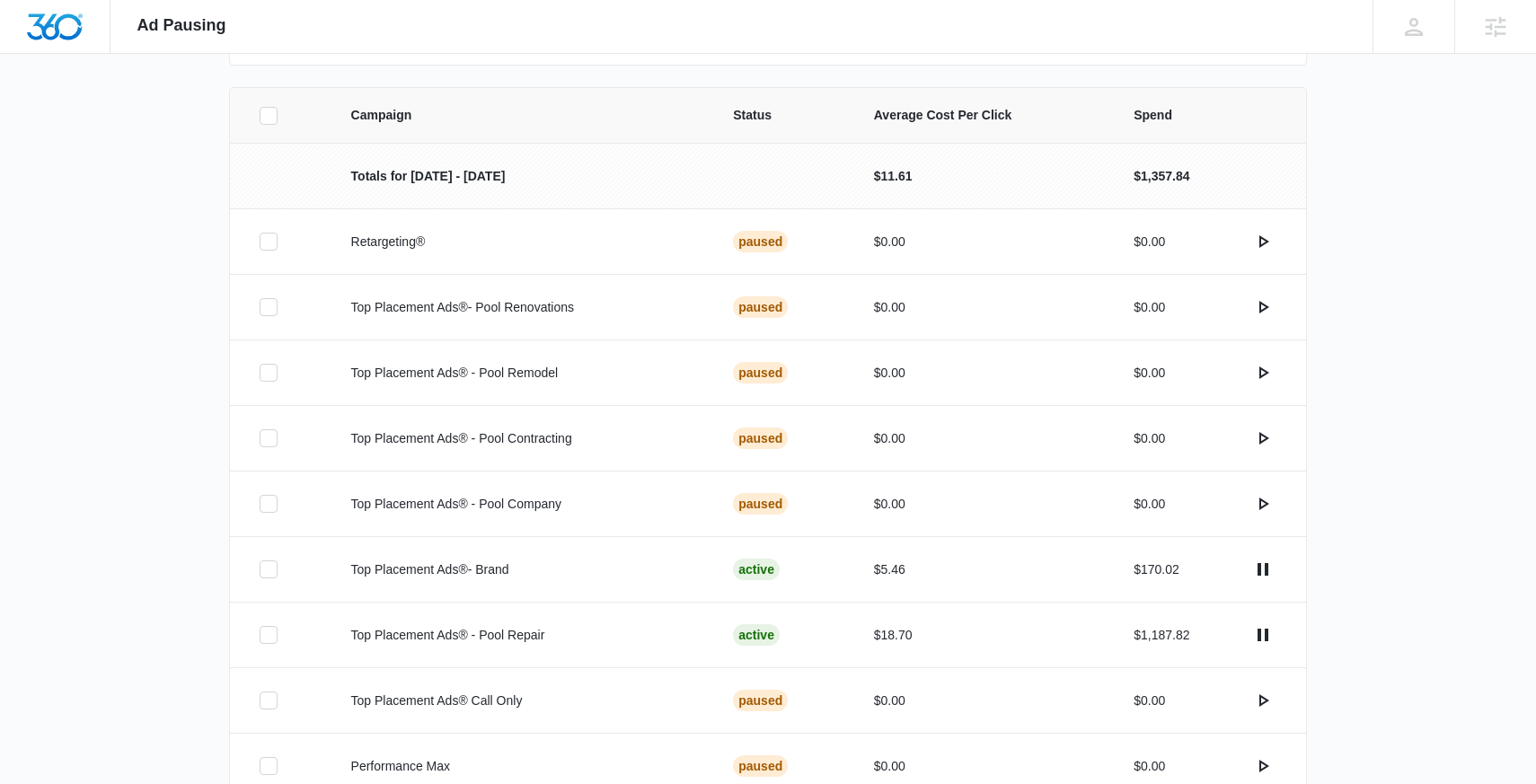
scroll to position [352, 0]
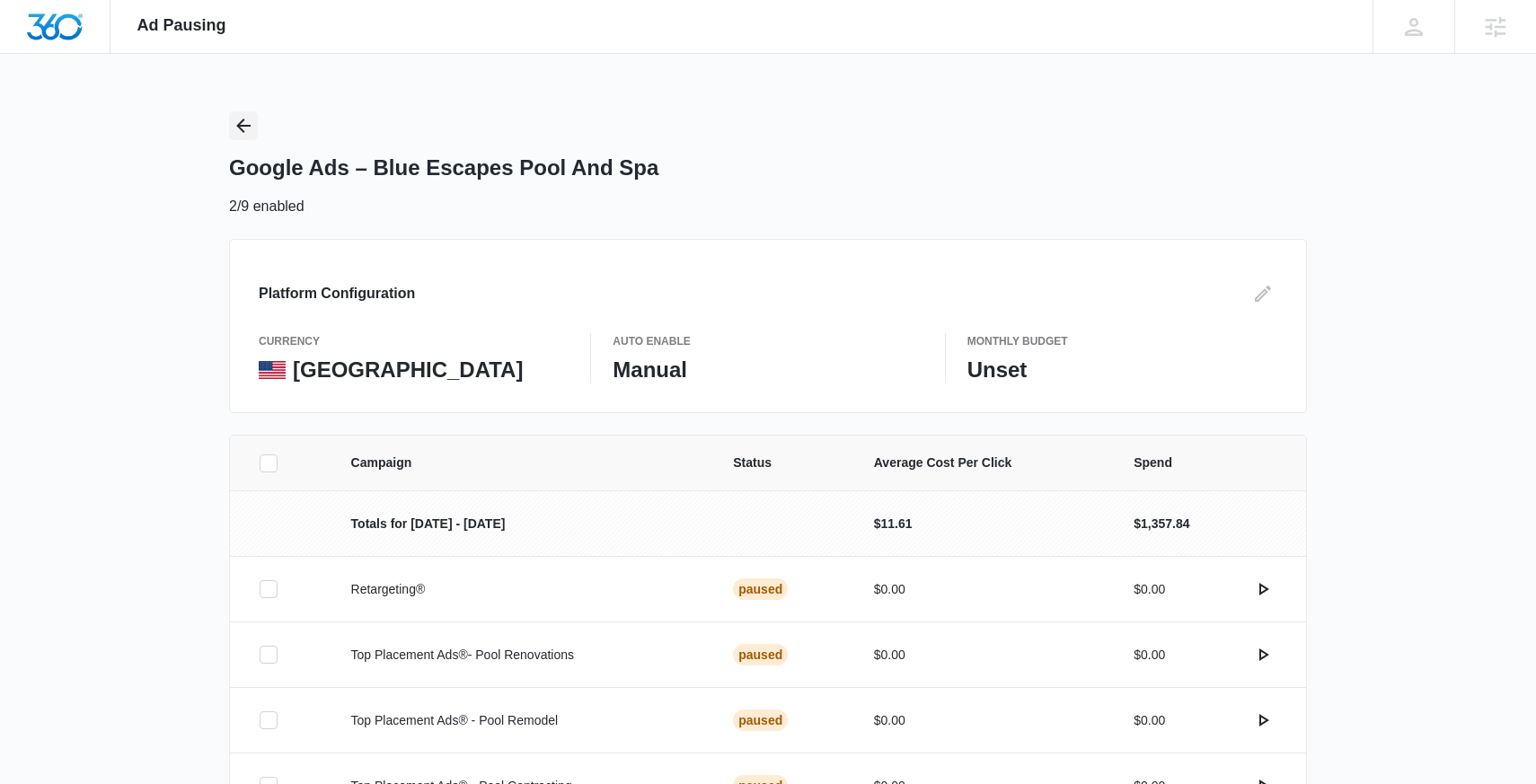
click at [236, 119] on icon "Back" at bounding box center [244, 125] width 22 height 22
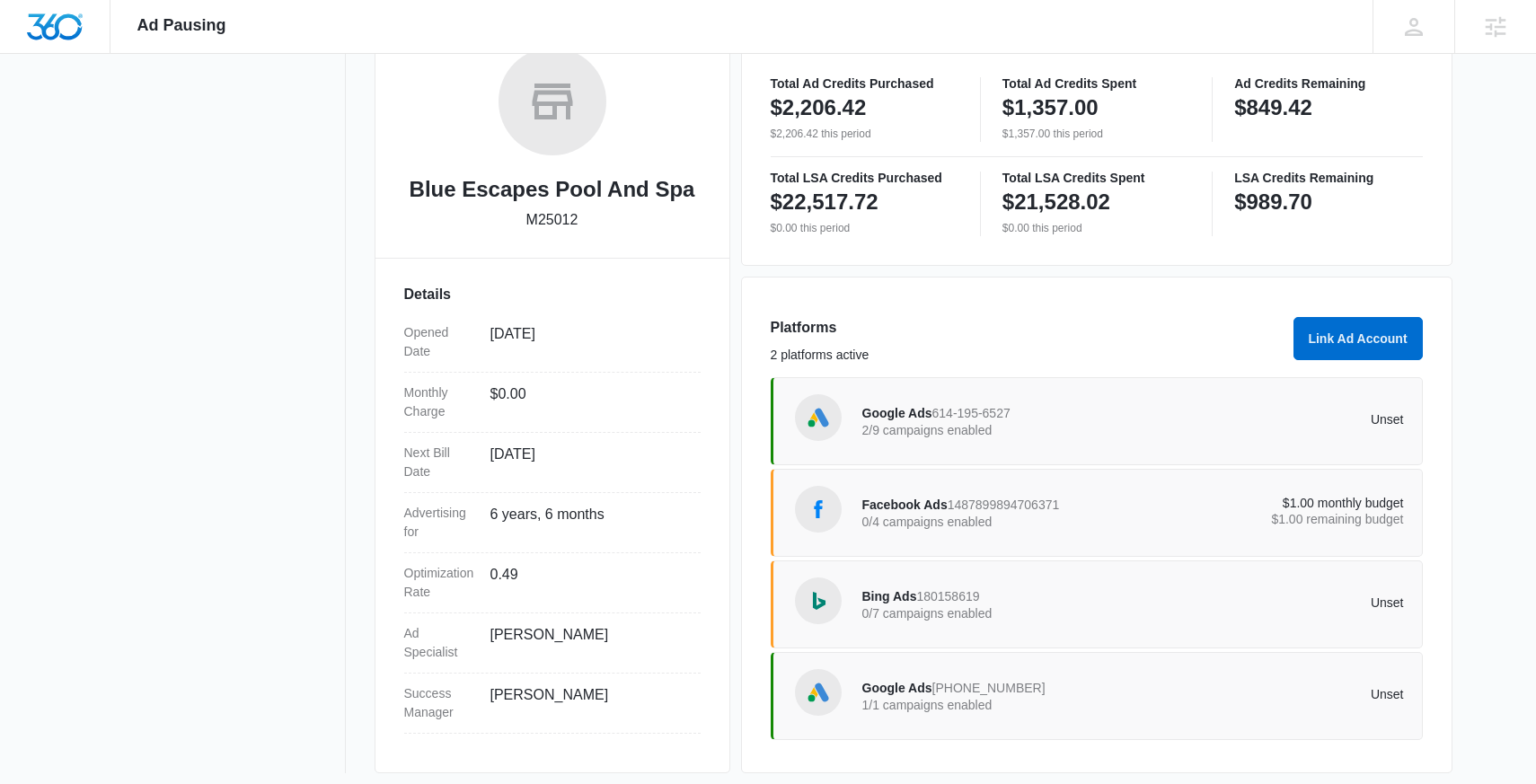
scroll to position [307, 0]
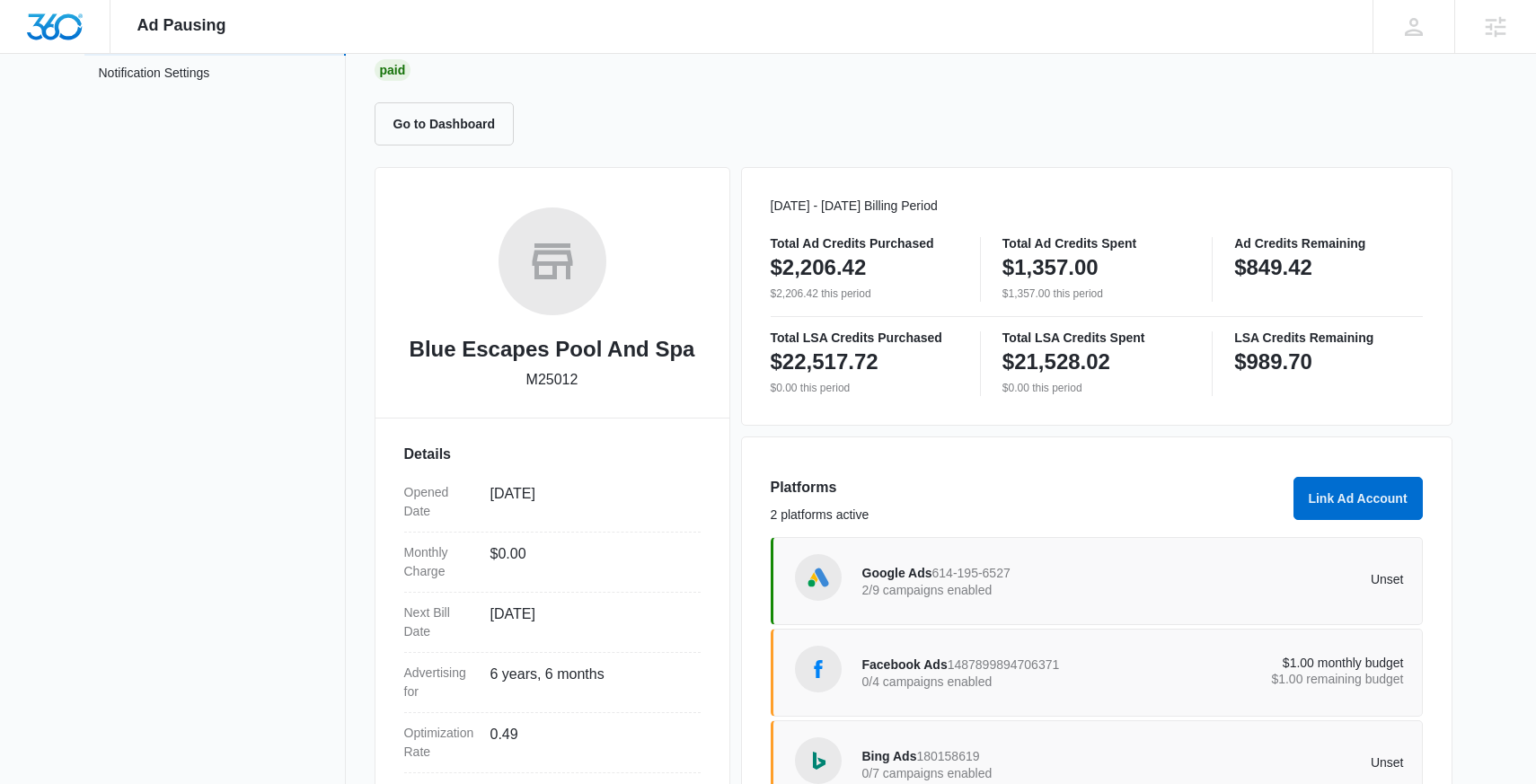
scroll to position [153, 0]
